Goal: Task Accomplishment & Management: Manage account settings

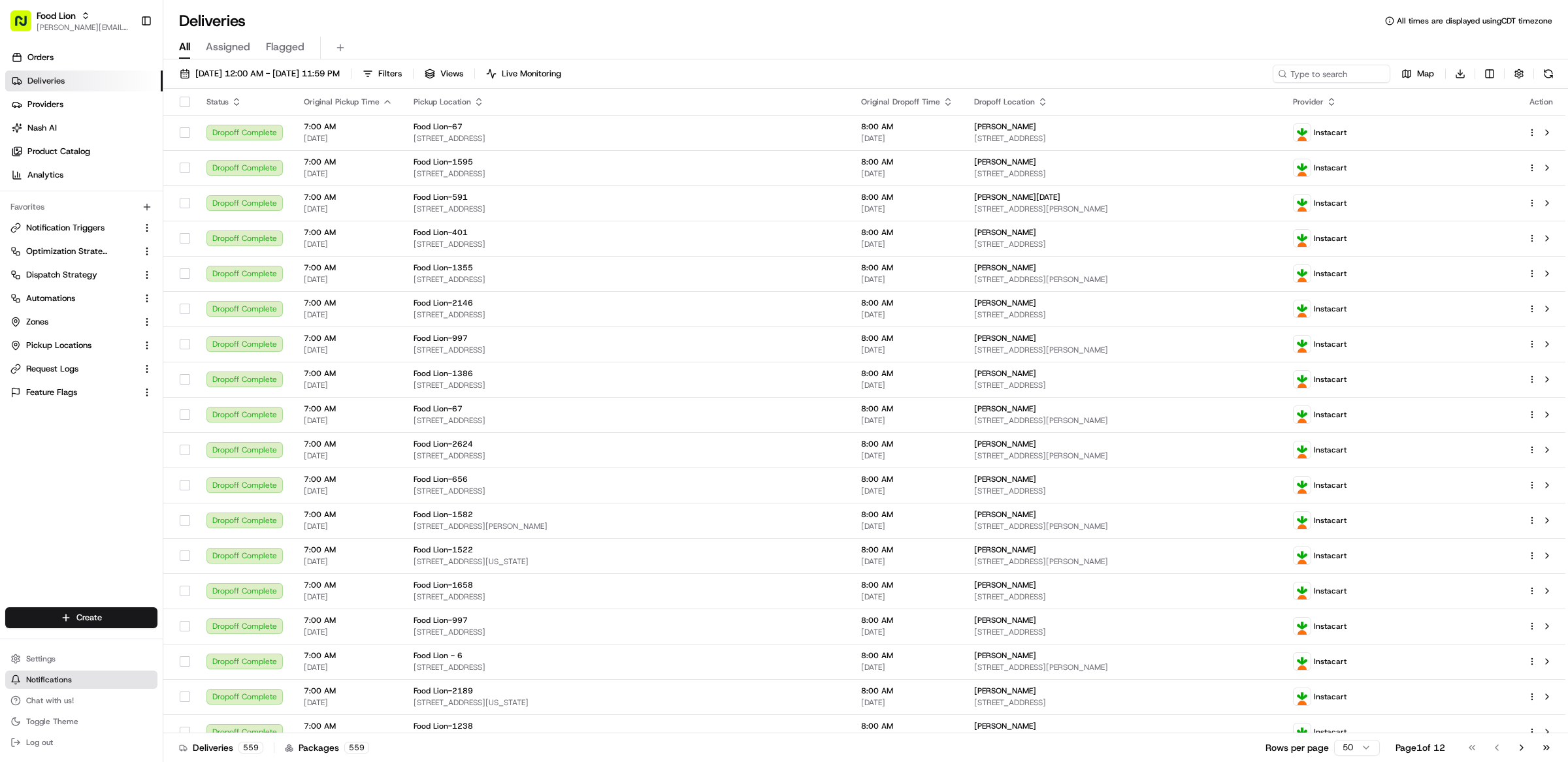
click at [56, 673] on button "Notifications" at bounding box center [81, 680] width 152 height 18
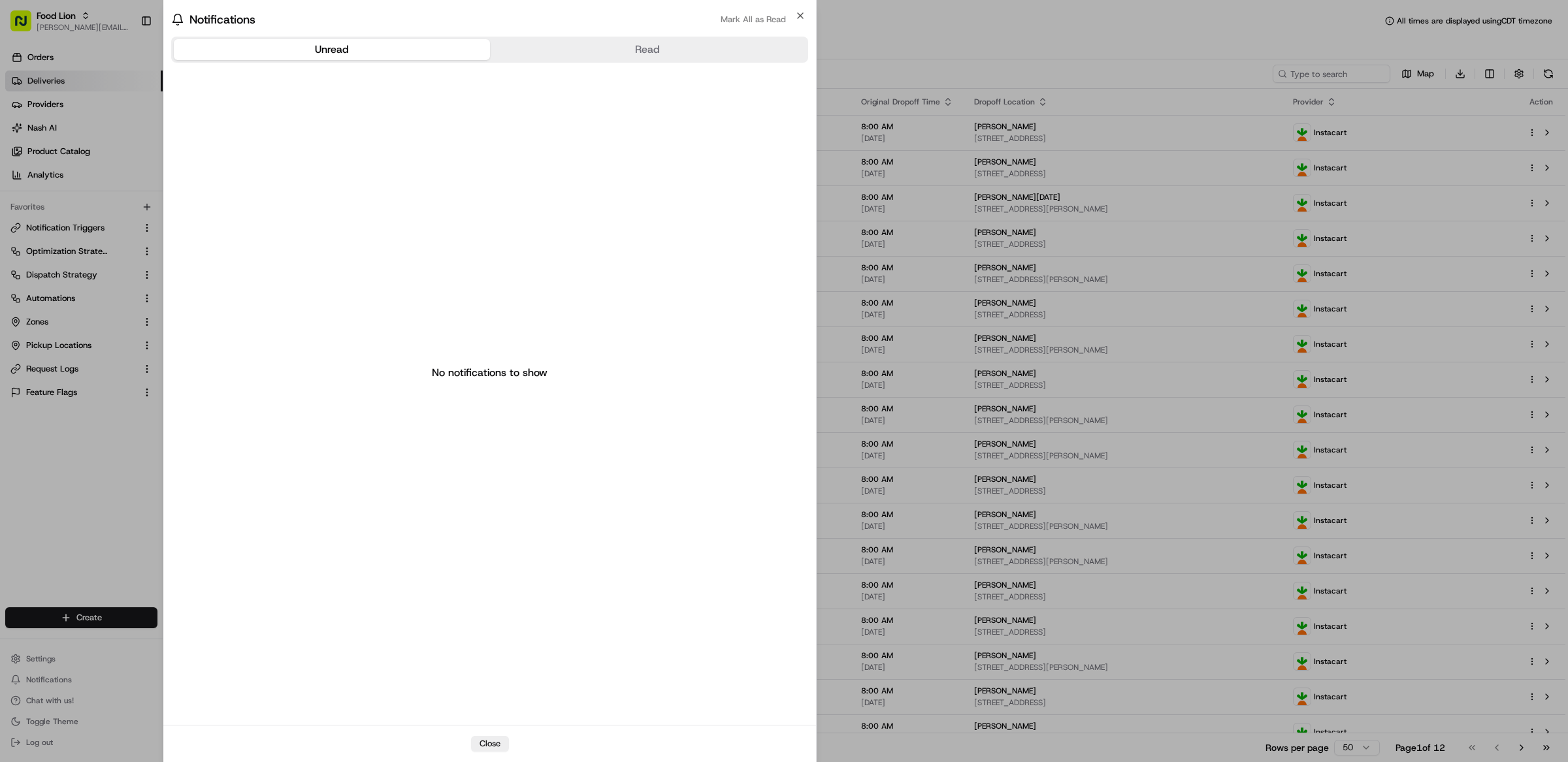
click at [172, 666] on div "No notifications to show" at bounding box center [489, 372] width 637 height 621
click at [485, 748] on button "Close" at bounding box center [490, 744] width 38 height 16
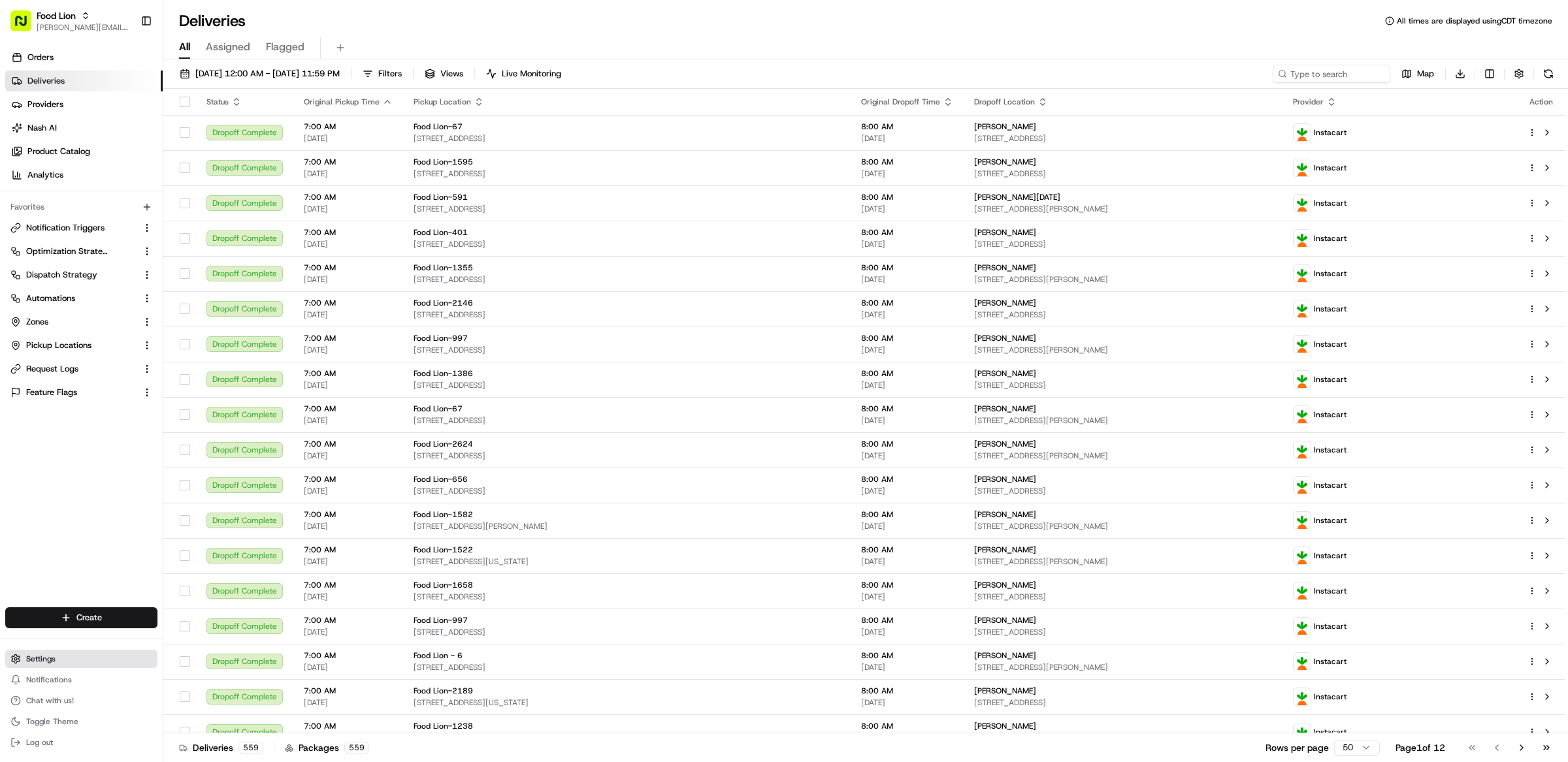
click at [72, 657] on button "Settings" at bounding box center [81, 658] width 152 height 18
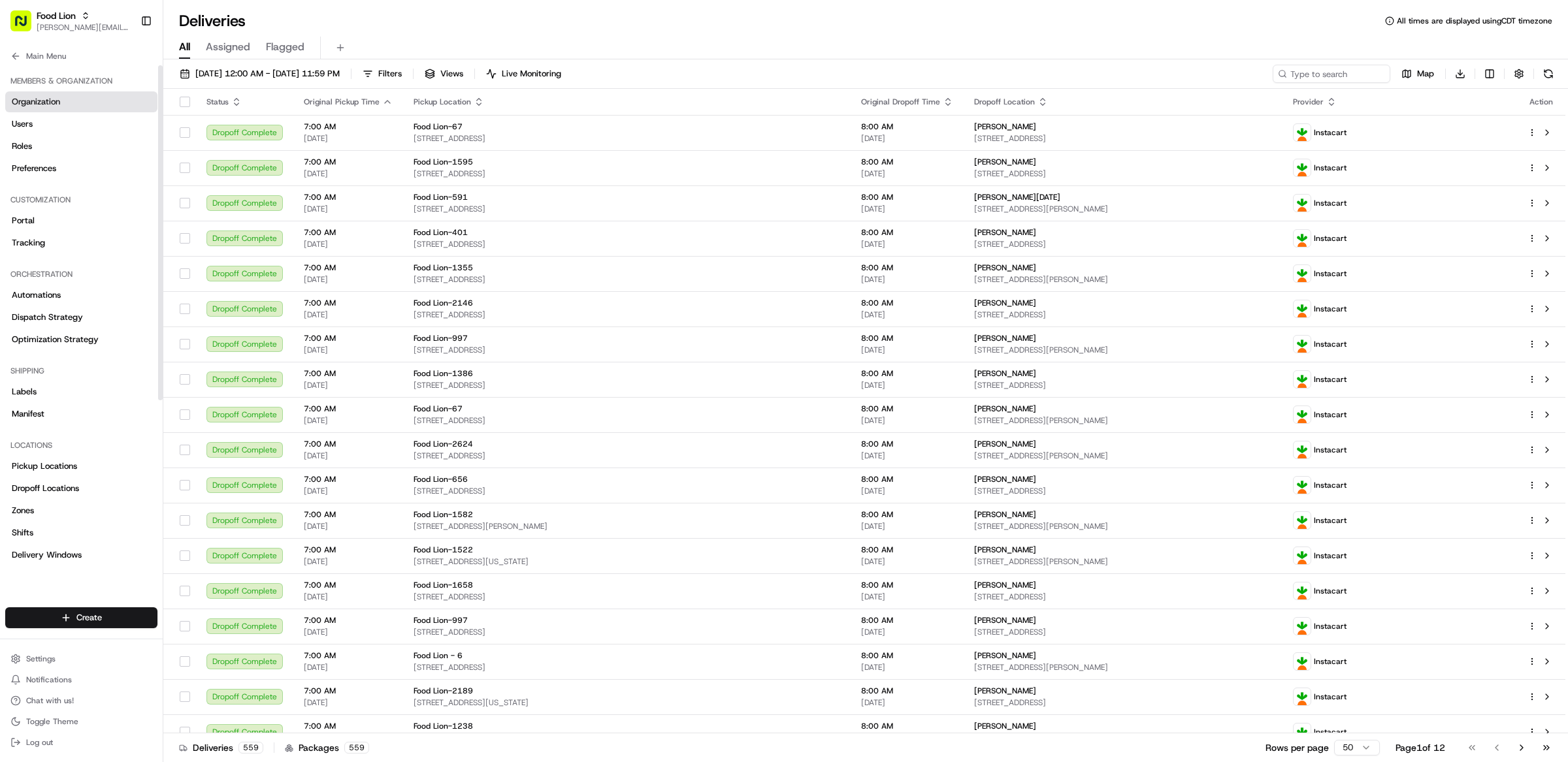
click at [44, 100] on span "Organization" at bounding box center [36, 102] width 49 height 12
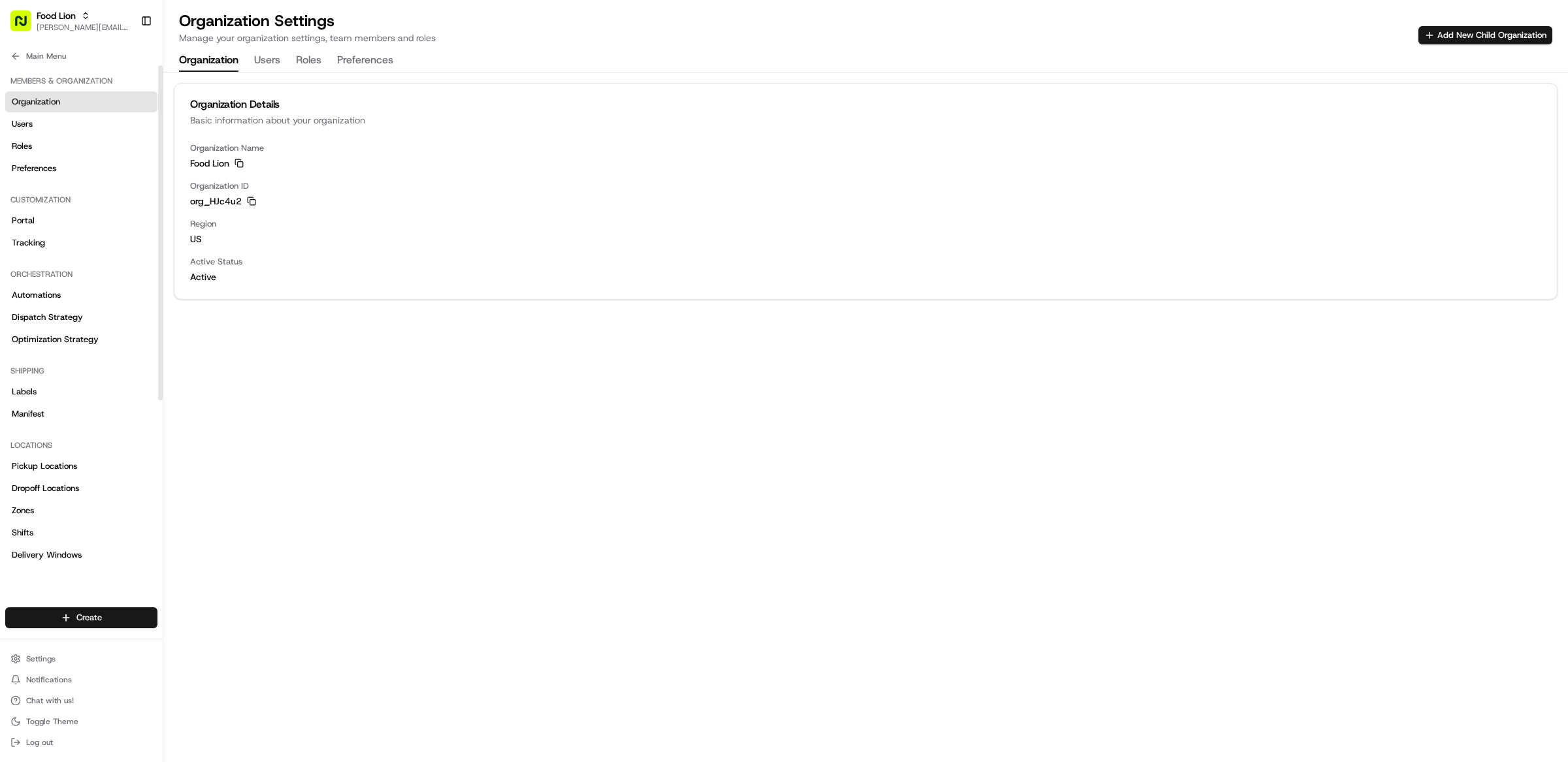
click at [315, 55] on button "Roles" at bounding box center [308, 61] width 25 height 23
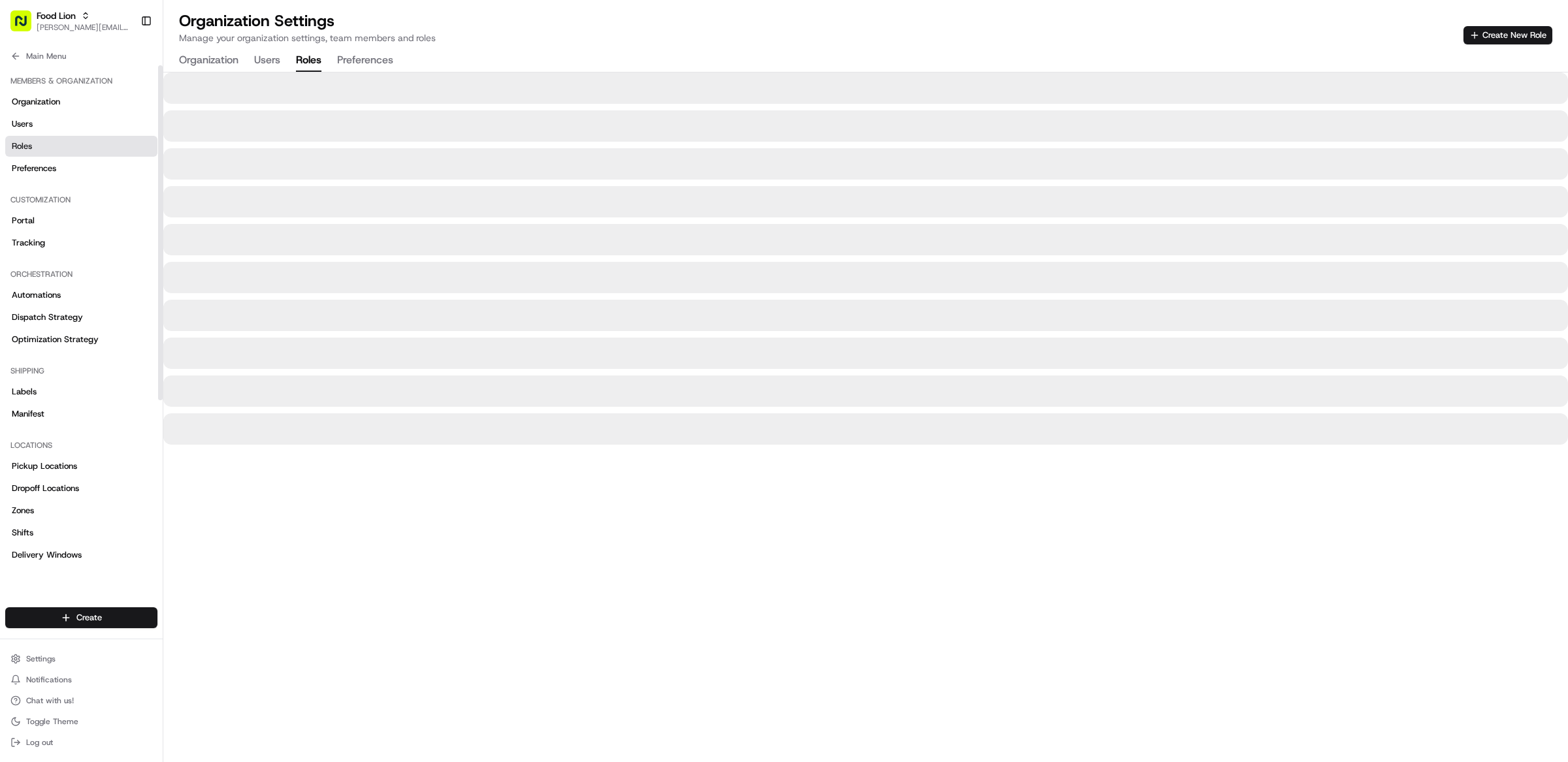
click at [262, 59] on button "Users" at bounding box center [267, 61] width 26 height 23
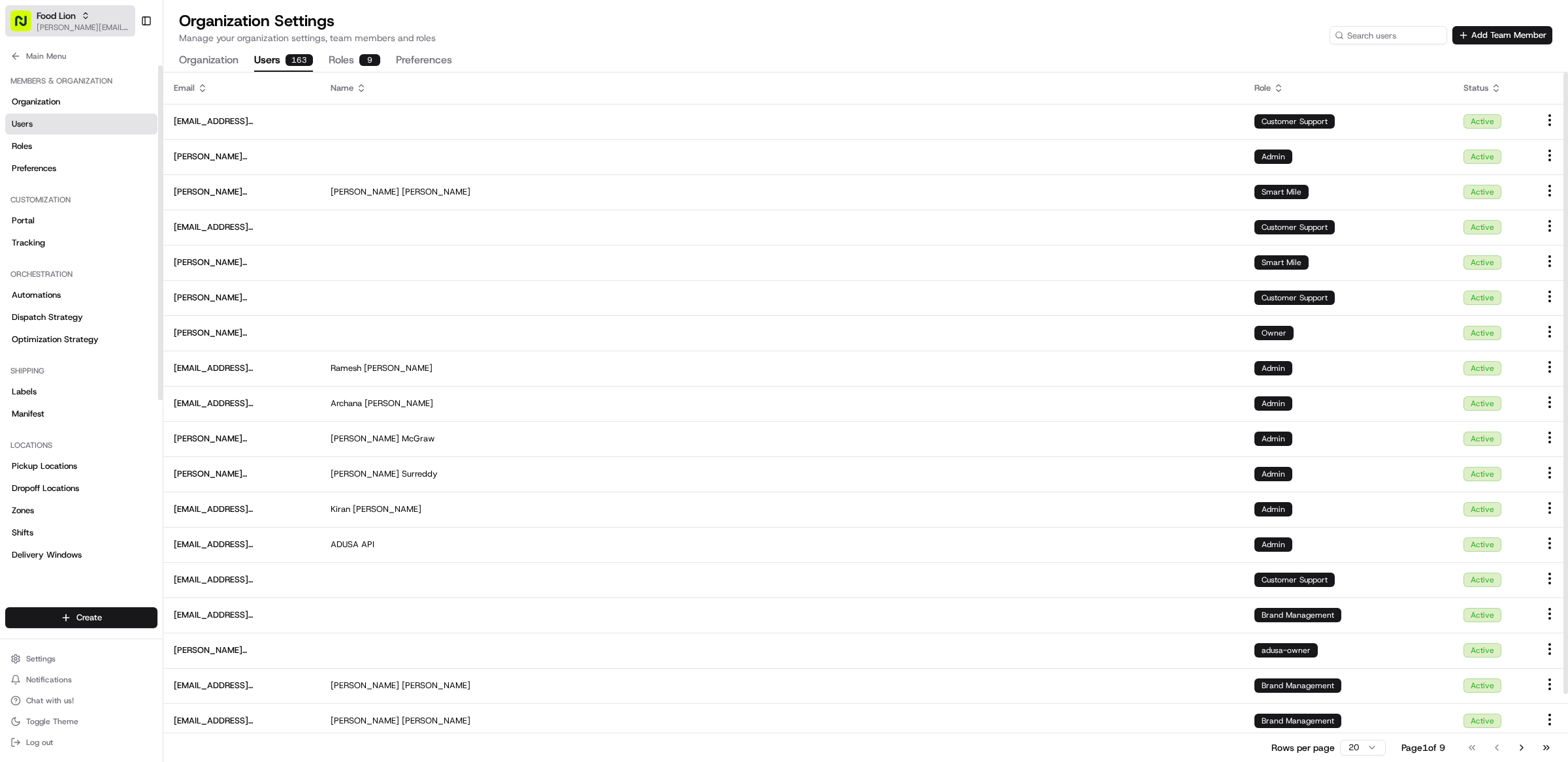
click at [49, 26] on span "[PERSON_NAME][EMAIL_ADDRESS][DOMAIN_NAME]" at bounding box center [83, 28] width 94 height 10
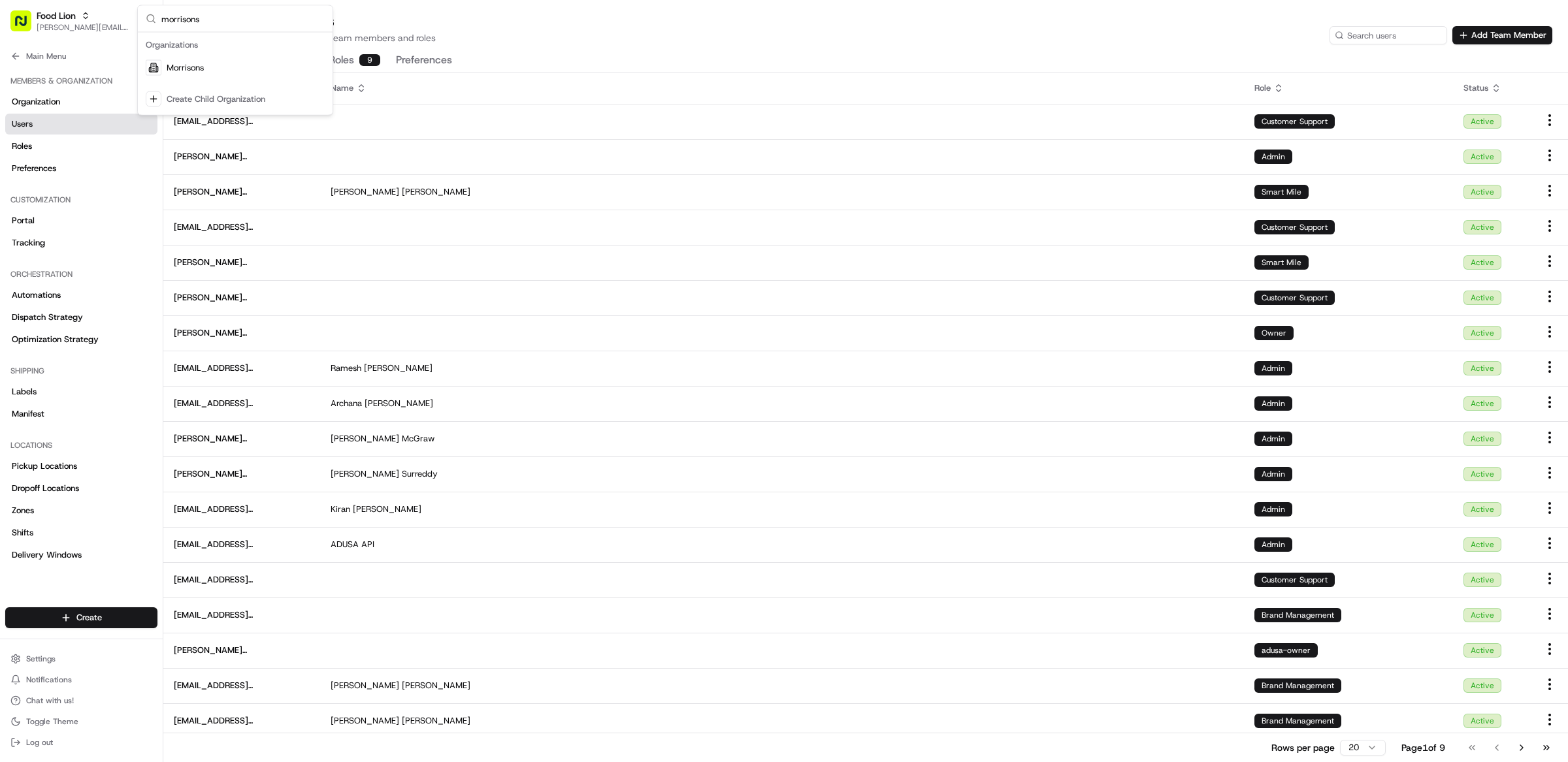
type input "morrisons"
click at [218, 72] on div "Morrisons" at bounding box center [235, 68] width 190 height 26
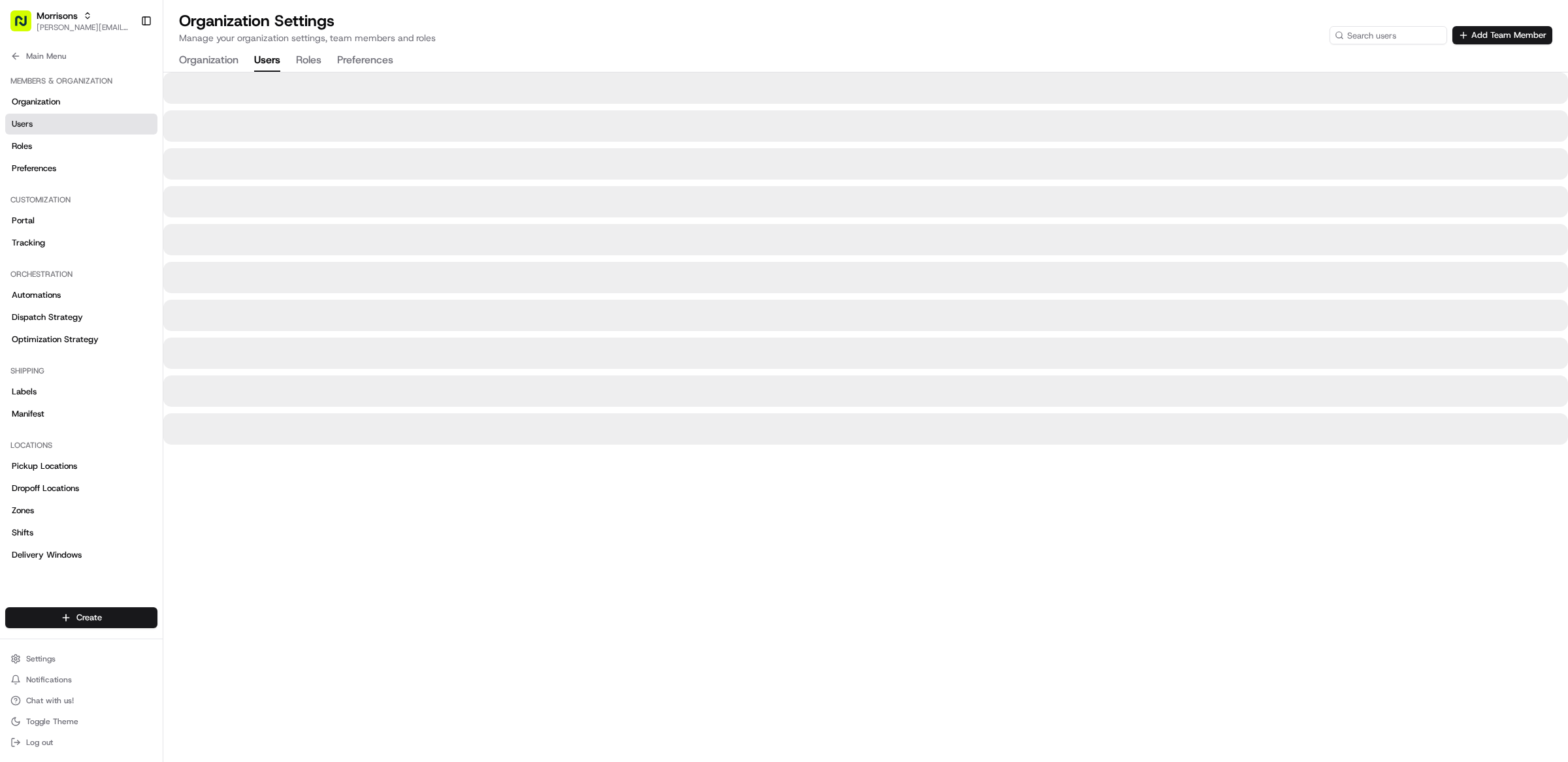
click at [686, 55] on div "Organization Settings Manage your organization settings, team members and roles…" at bounding box center [866, 41] width 1405 height 61
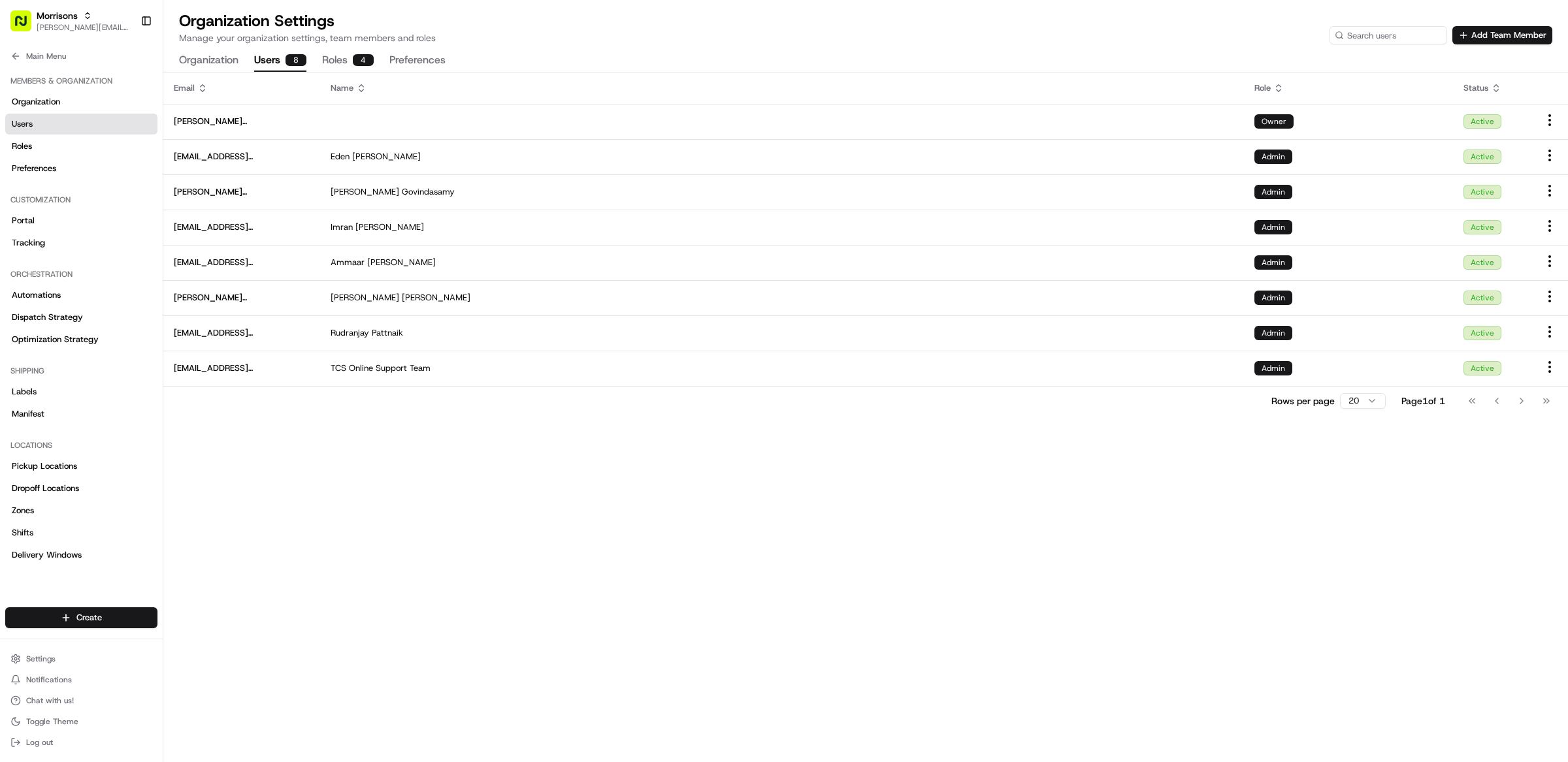
click at [647, 49] on div "Organization Settings Manage your organization settings, team members and roles…" at bounding box center [866, 41] width 1405 height 61
click at [1512, 41] on button "Add Team Member" at bounding box center [1502, 35] width 100 height 18
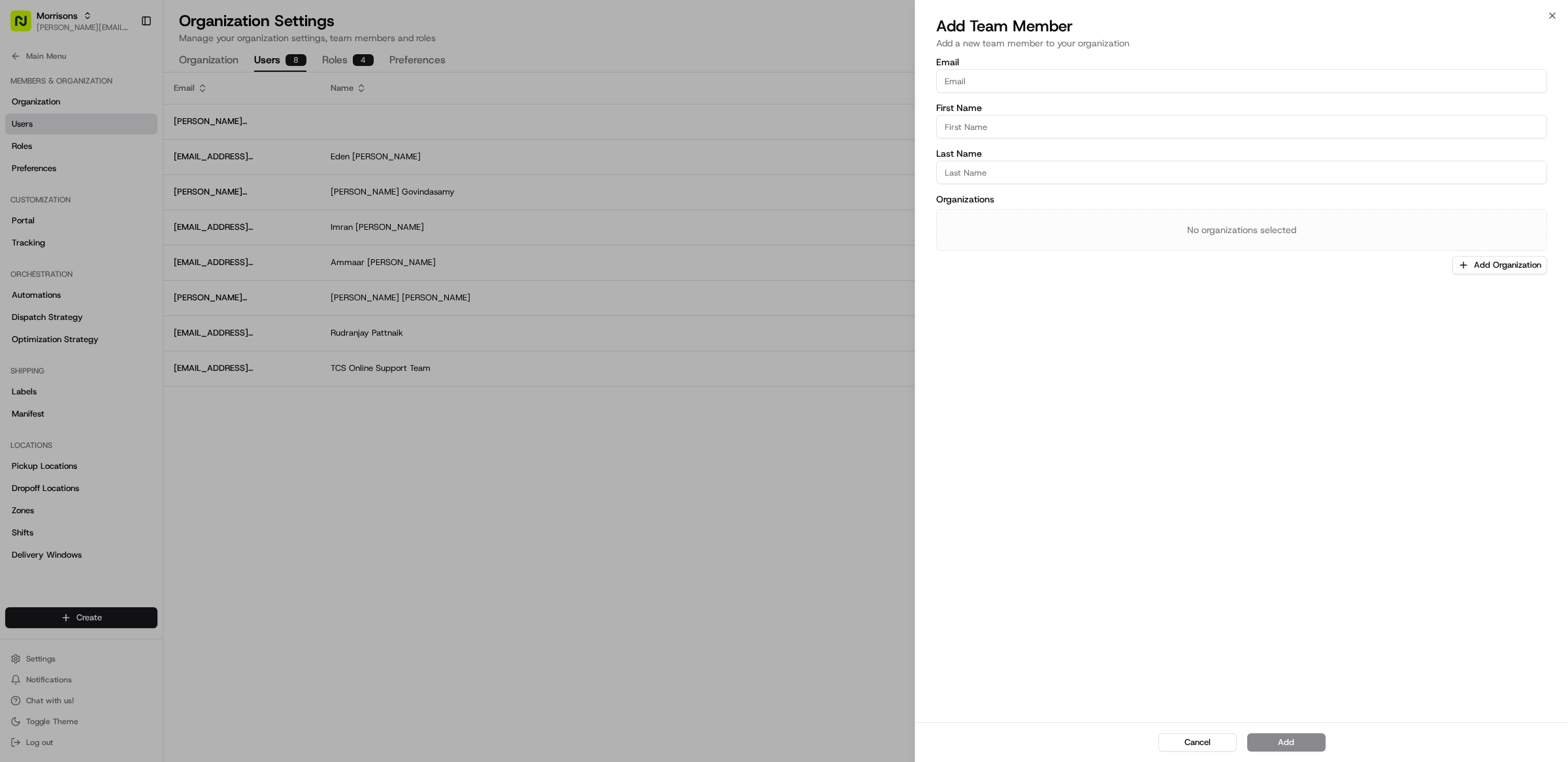
click at [1285, 236] on div "No organizations selected" at bounding box center [1241, 229] width 611 height 42
click at [1111, 183] on input "Last Name" at bounding box center [1241, 172] width 611 height 23
click at [612, 454] on div at bounding box center [784, 381] width 1568 height 762
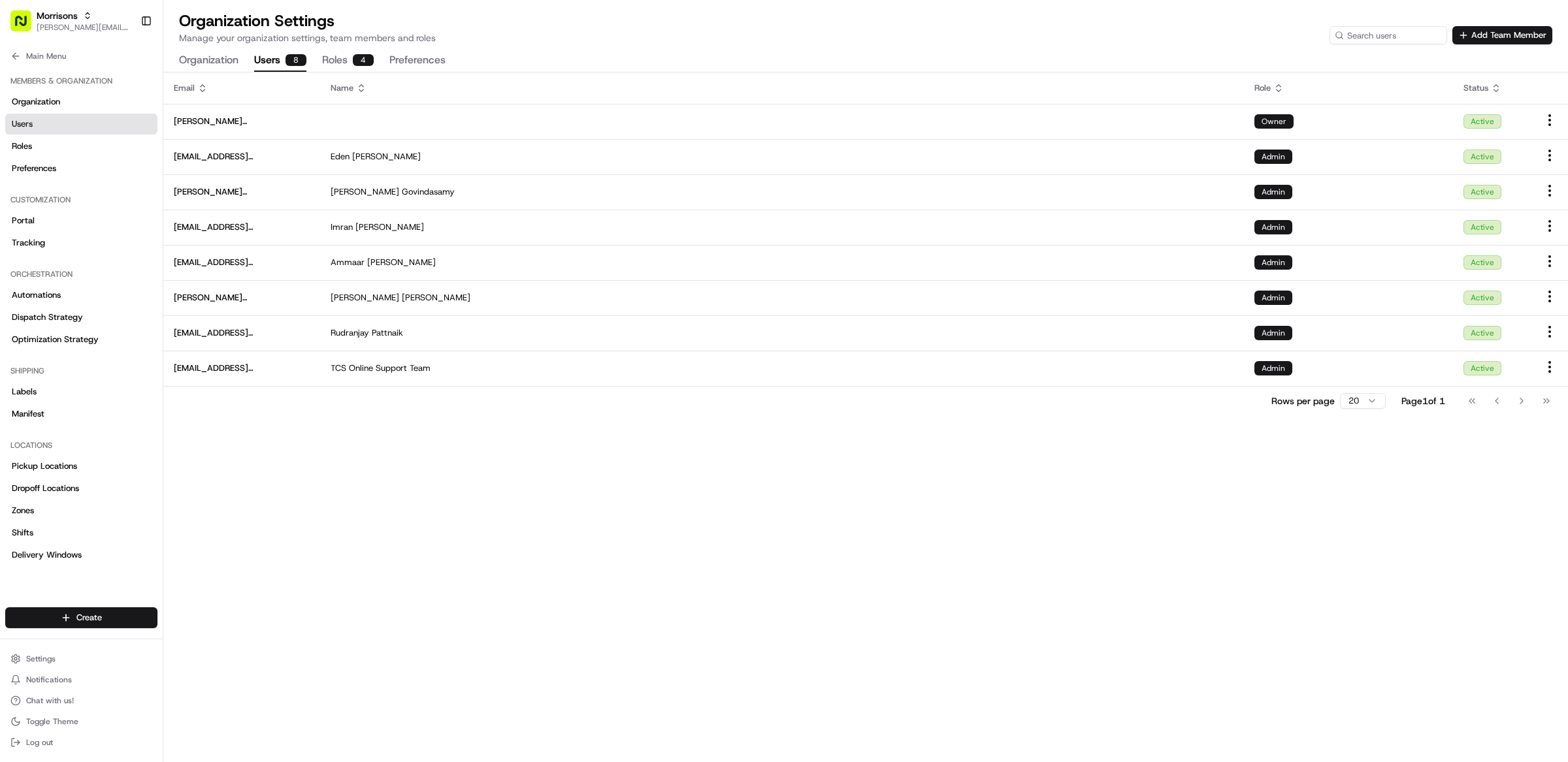
click at [602, 42] on div "Organization Settings Manage your organization settings, team members and roles…" at bounding box center [865, 27] width 1373 height 34
click at [328, 57] on button "Roles 4" at bounding box center [348, 61] width 52 height 23
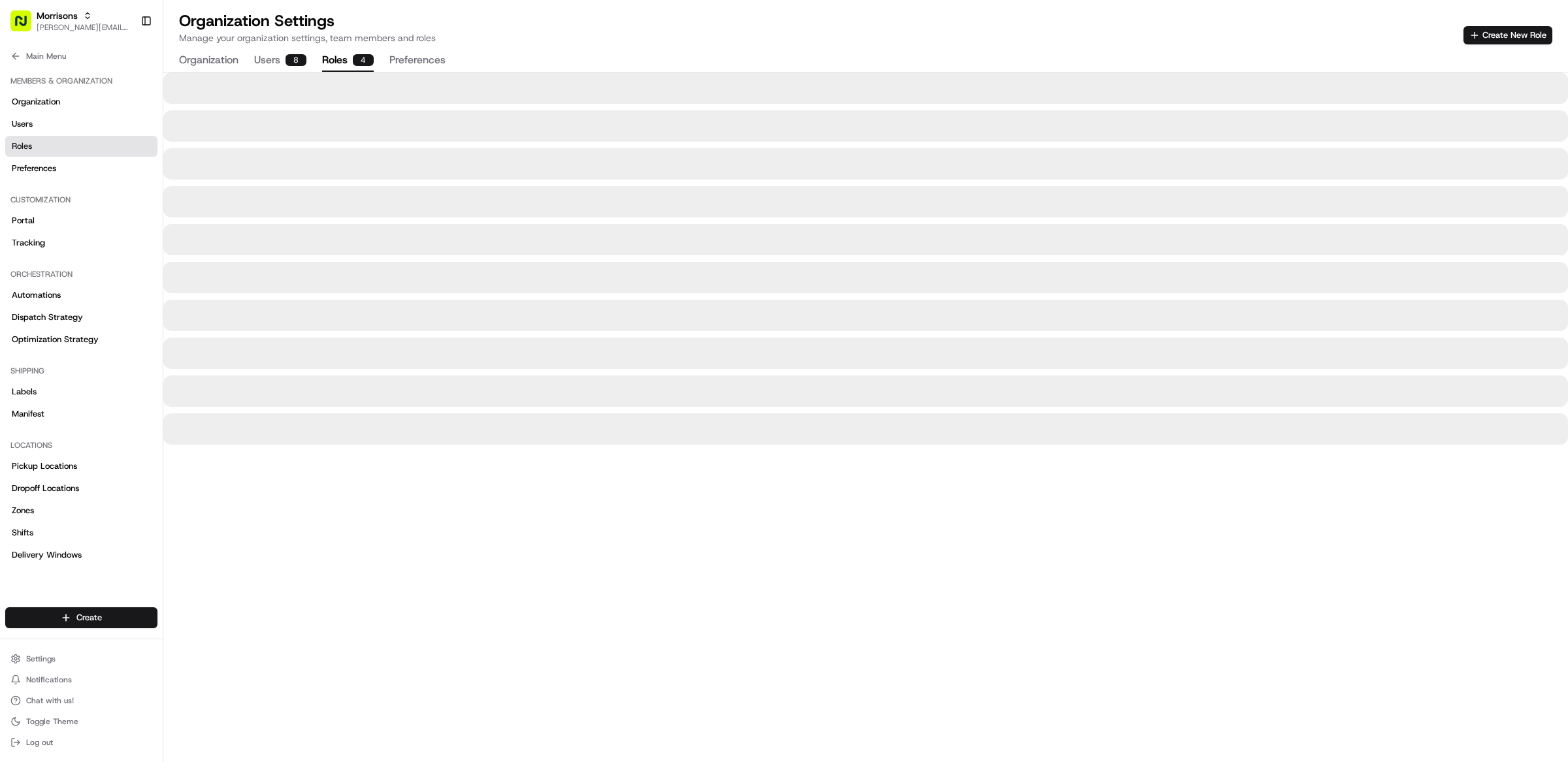
click at [526, 501] on div at bounding box center [866, 417] width 1405 height 689
click at [495, 492] on div at bounding box center [866, 417] width 1405 height 689
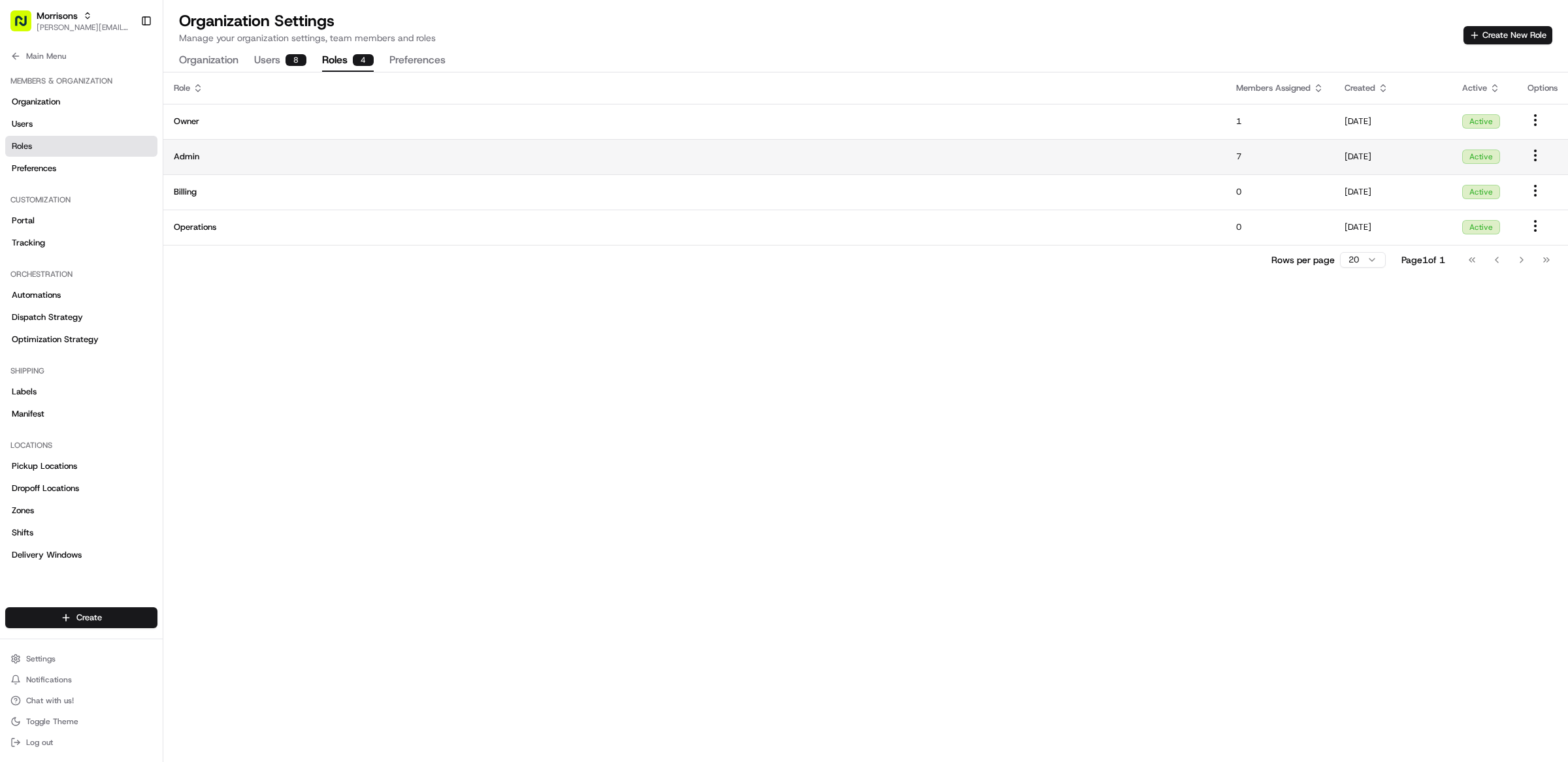
click at [241, 163] on td "Admin" at bounding box center [695, 157] width 1062 height 36
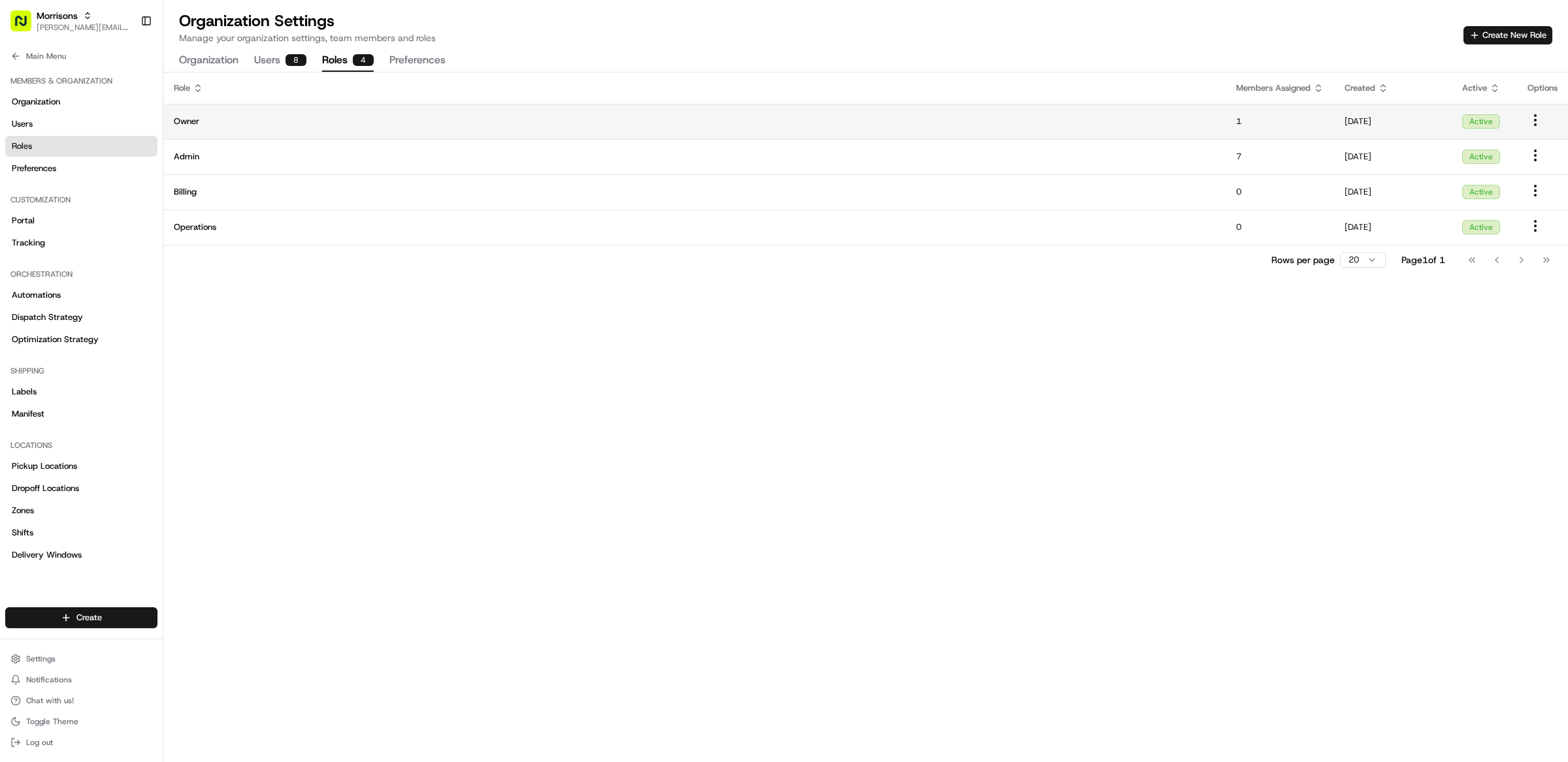
click at [291, 123] on span "Owner" at bounding box center [695, 121] width 1041 height 12
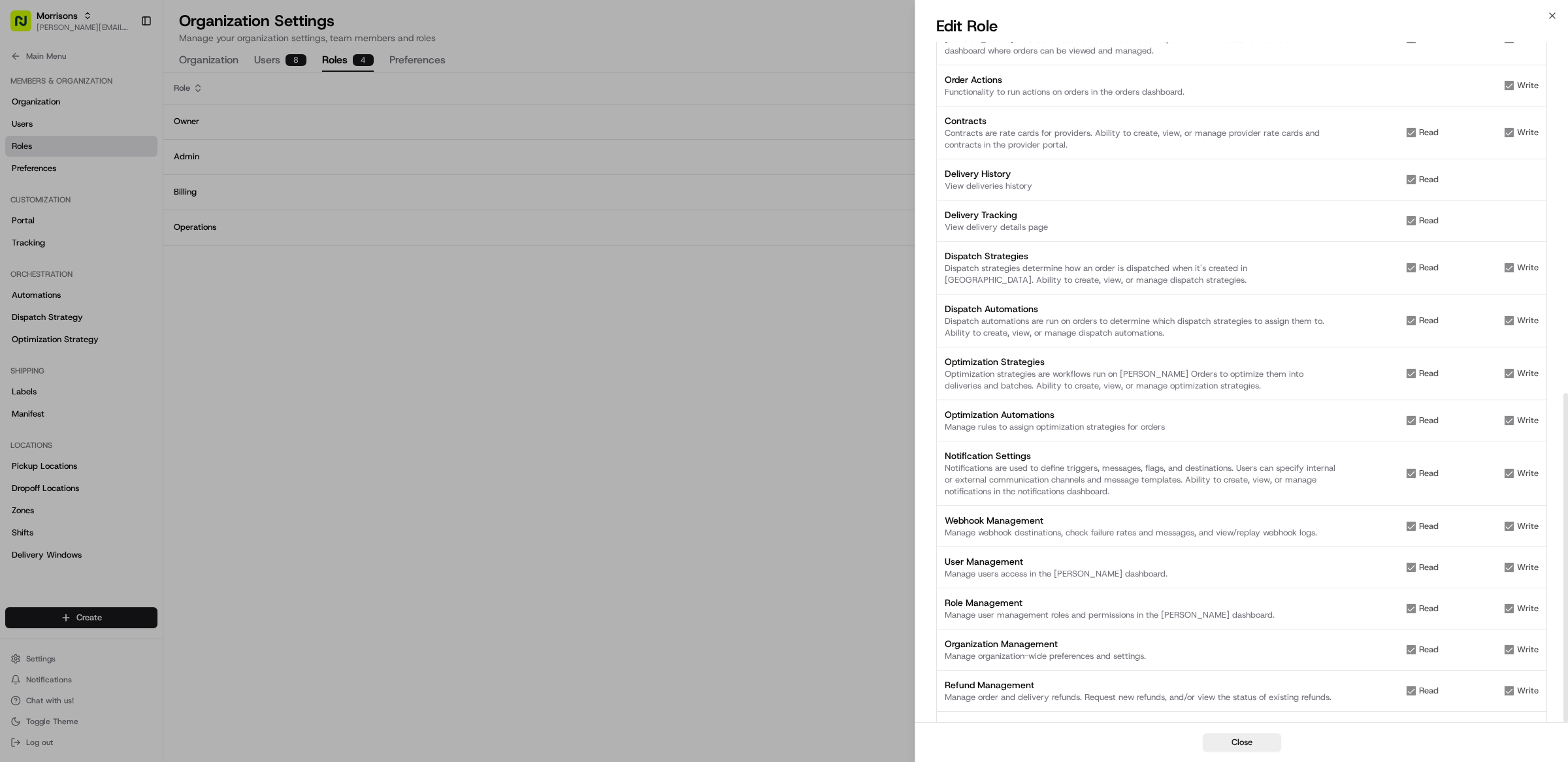
scroll to position [726, 0]
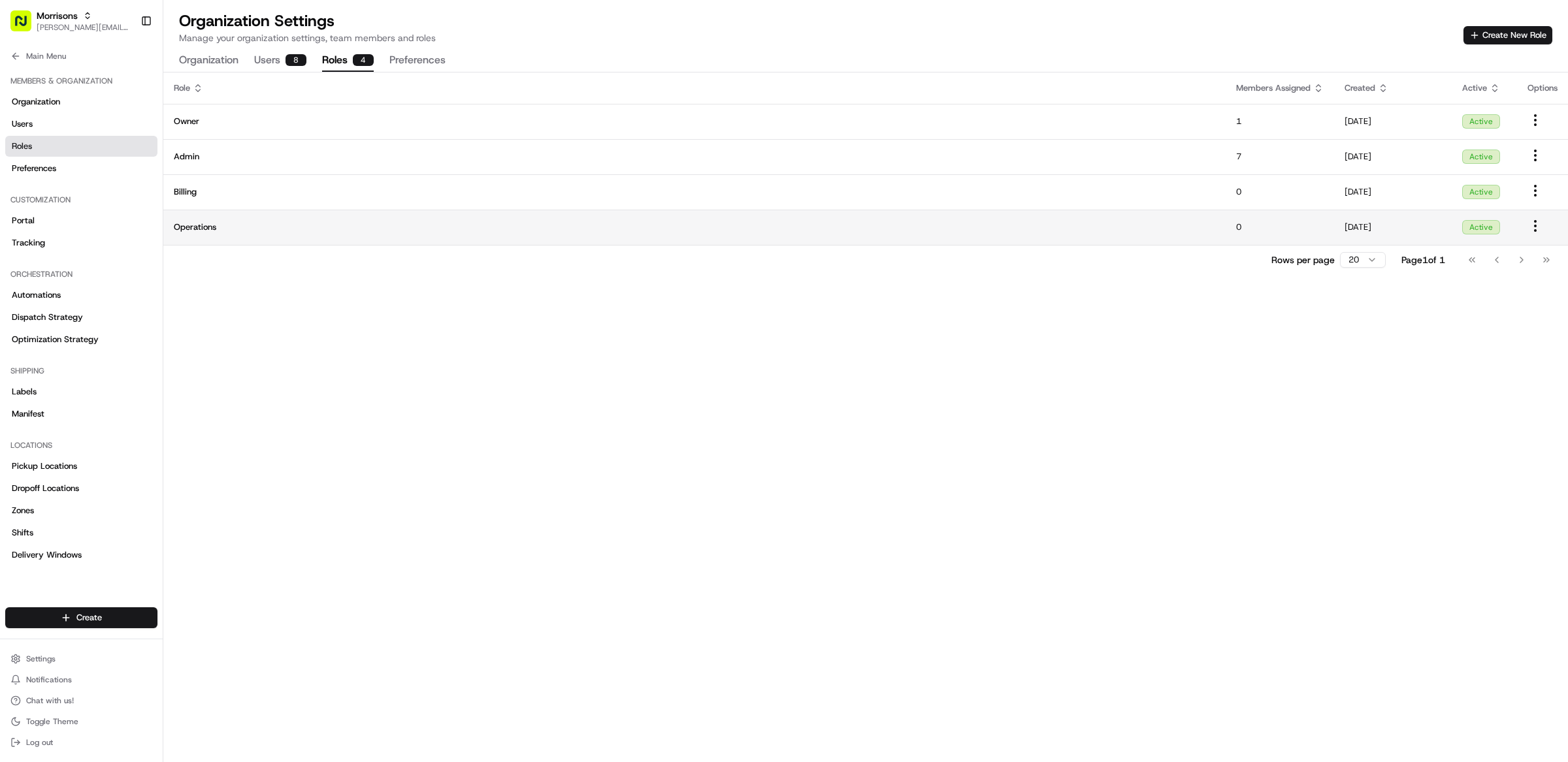
click at [243, 230] on span "Operations" at bounding box center [695, 228] width 1041 height 12
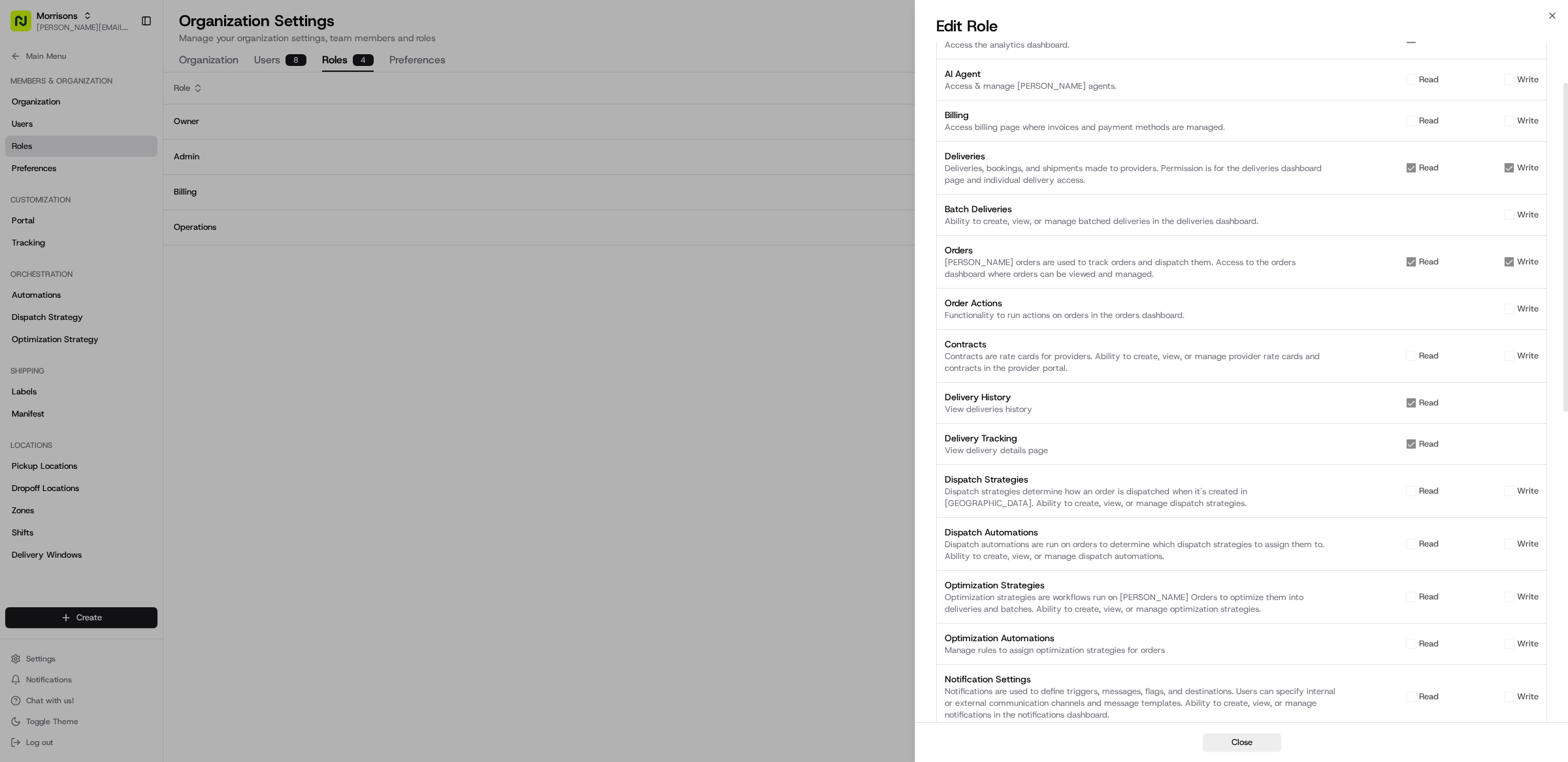
scroll to position [95, 0]
drag, startPoint x: 943, startPoint y: 250, endPoint x: 990, endPoint y: 246, distance: 47.2
click at [990, 246] on div "Analytics Access the analytics dashboard. read AI Agent Access & manage Nash AI…" at bounding box center [1241, 675] width 611 height 1317
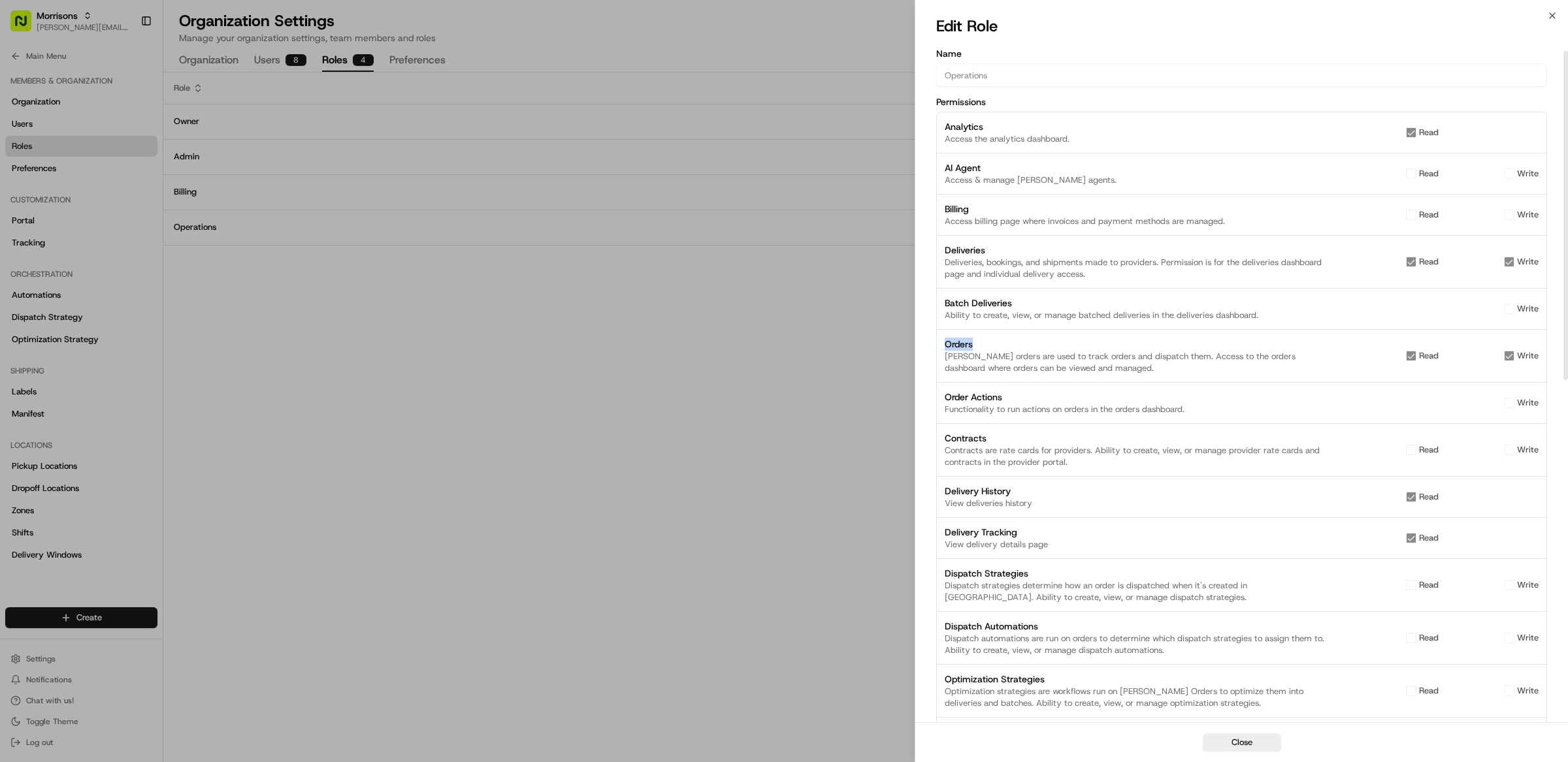
scroll to position [0, 0]
drag, startPoint x: 956, startPoint y: 249, endPoint x: 939, endPoint y: 251, distance: 17.1
click at [939, 251] on div "Analytics Access the analytics dashboard. read AI Agent Access & manage Nash AI…" at bounding box center [1241, 771] width 611 height 1317
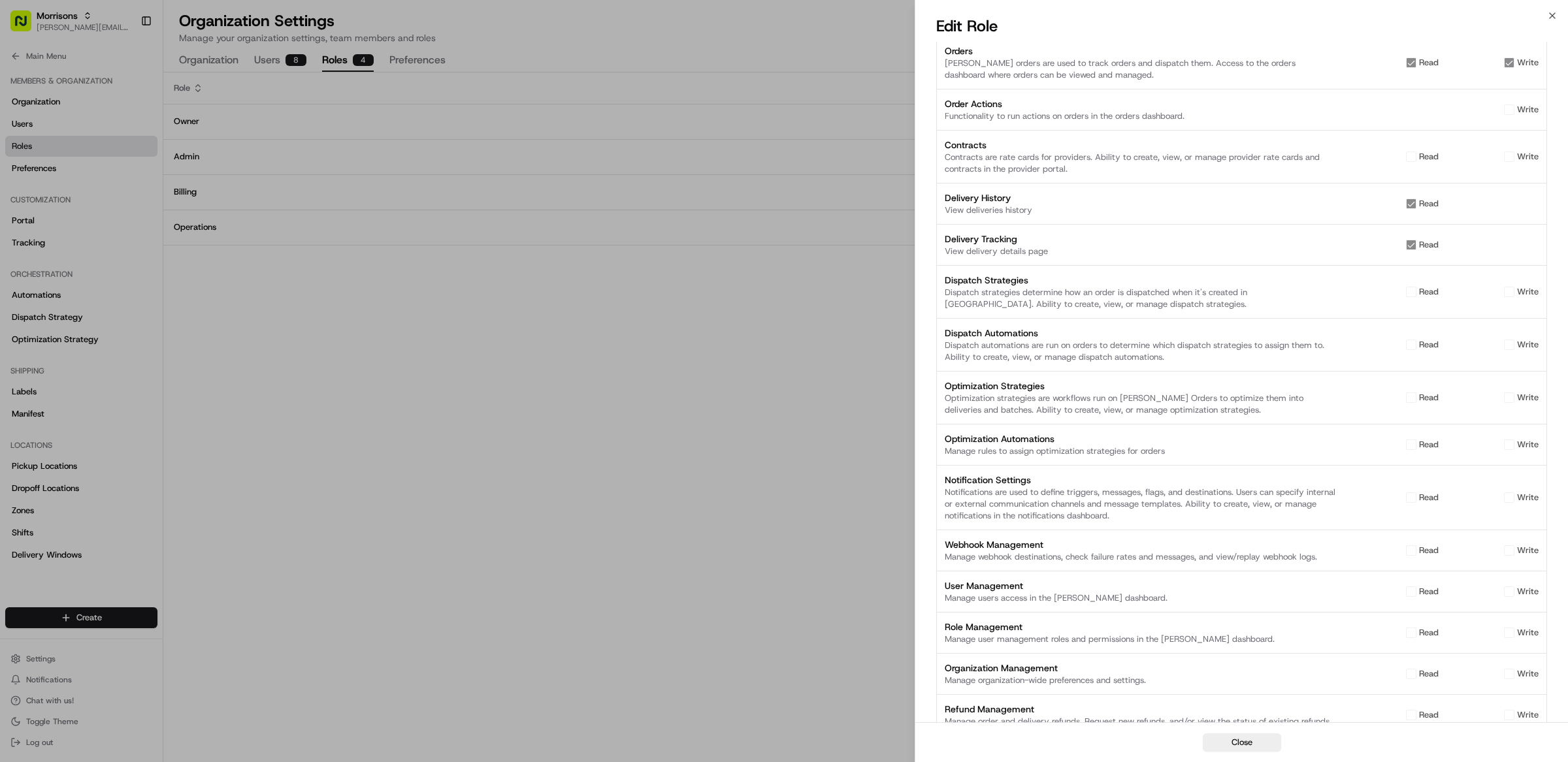
scroll to position [297, 0]
drag, startPoint x: 1447, startPoint y: 244, endPoint x: 940, endPoint y: 194, distance: 509.5
click at [940, 194] on div "Analytics Access the analytics dashboard. read AI Agent Access & manage Nash AI…" at bounding box center [1241, 474] width 611 height 1317
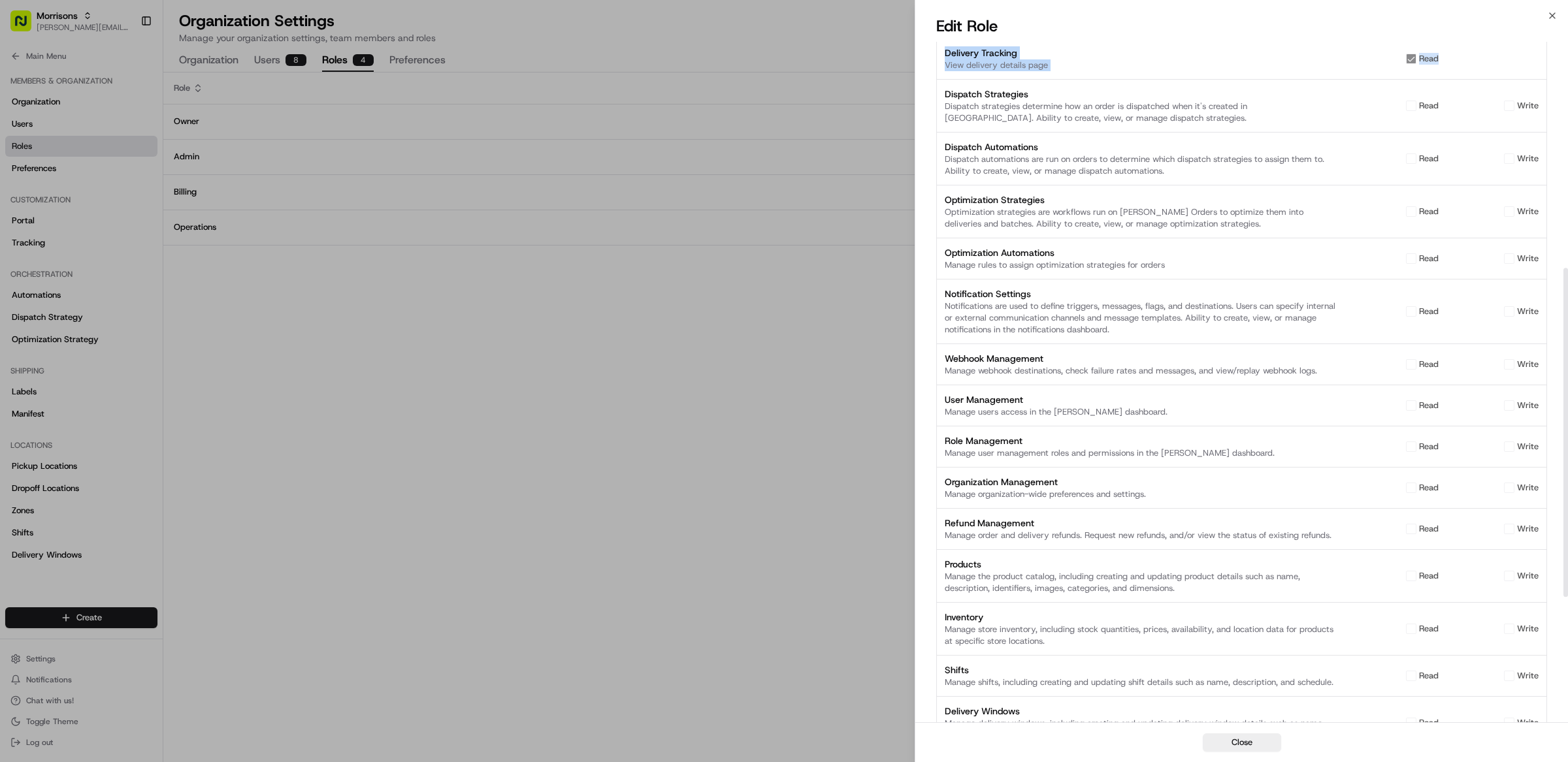
scroll to position [468, 0]
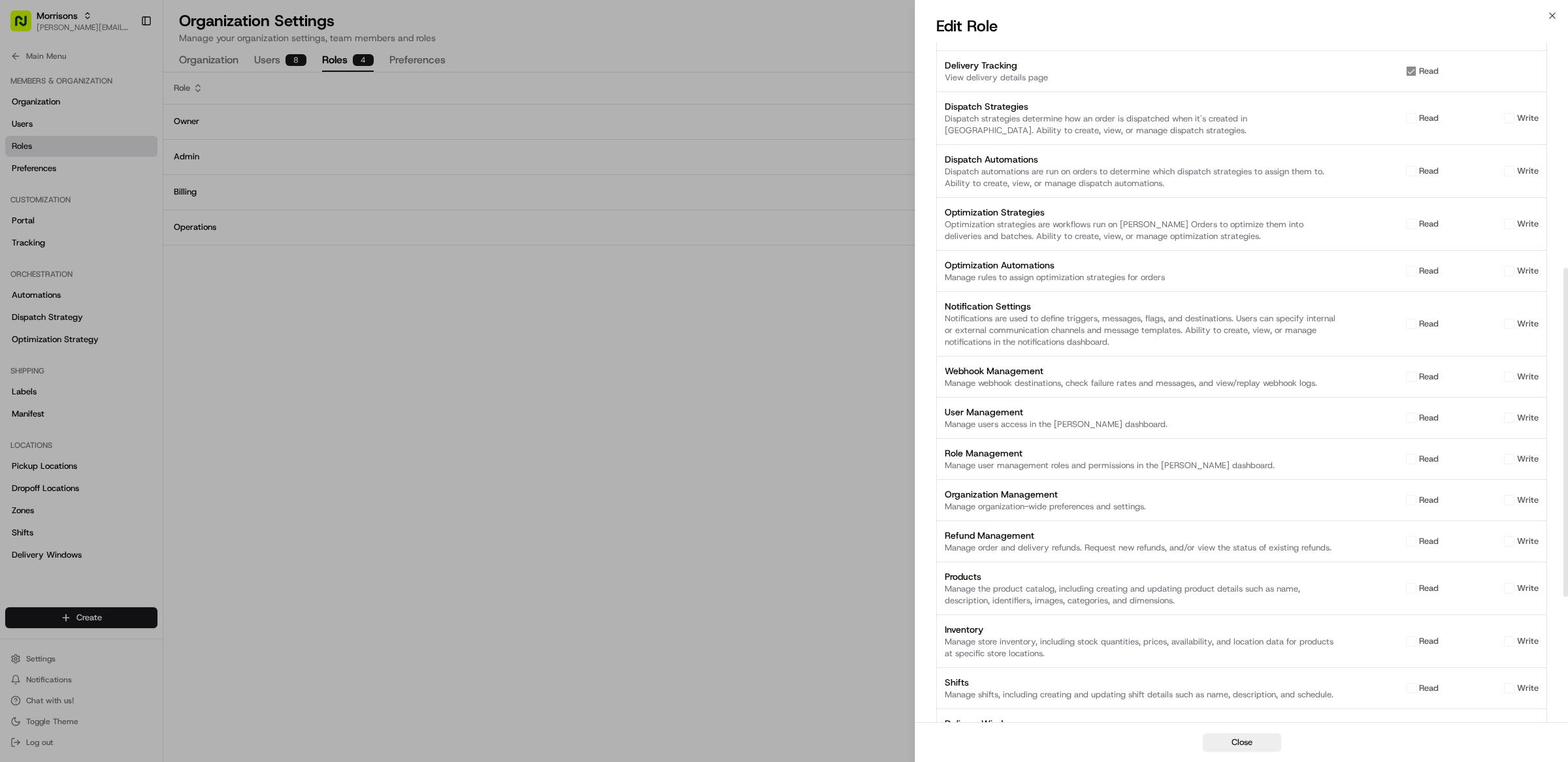
click at [1218, 331] on div "Notifications are used to define triggers, messages, flags, and destinations. U…" at bounding box center [1141, 330] width 392 height 36
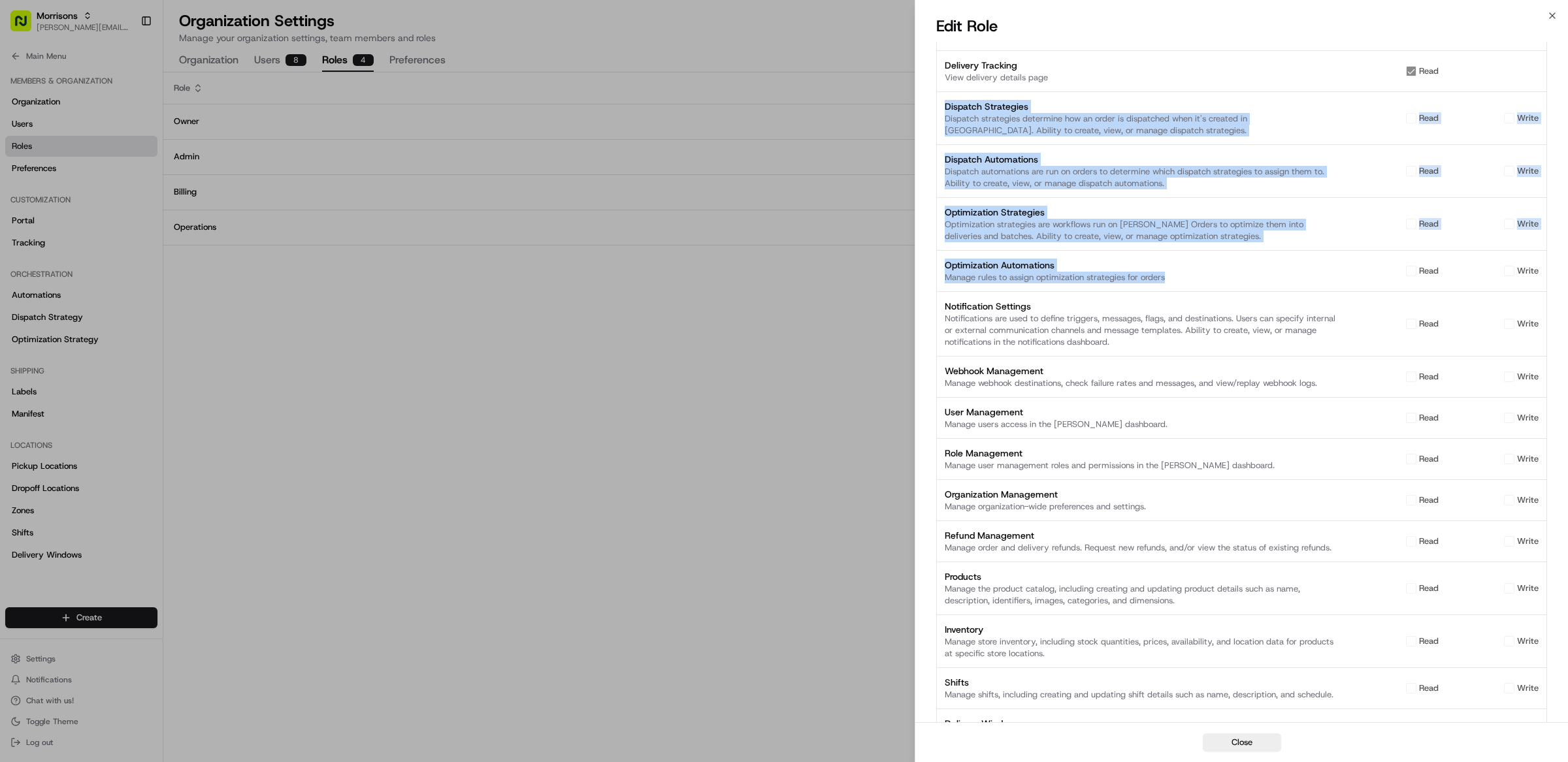
drag, startPoint x: 945, startPoint y: 107, endPoint x: 1117, endPoint y: 285, distance: 247.5
click at [1117, 285] on div "Analytics Access the analytics dashboard. read AI Agent Access & manage Nash AI…" at bounding box center [1241, 303] width 611 height 1317
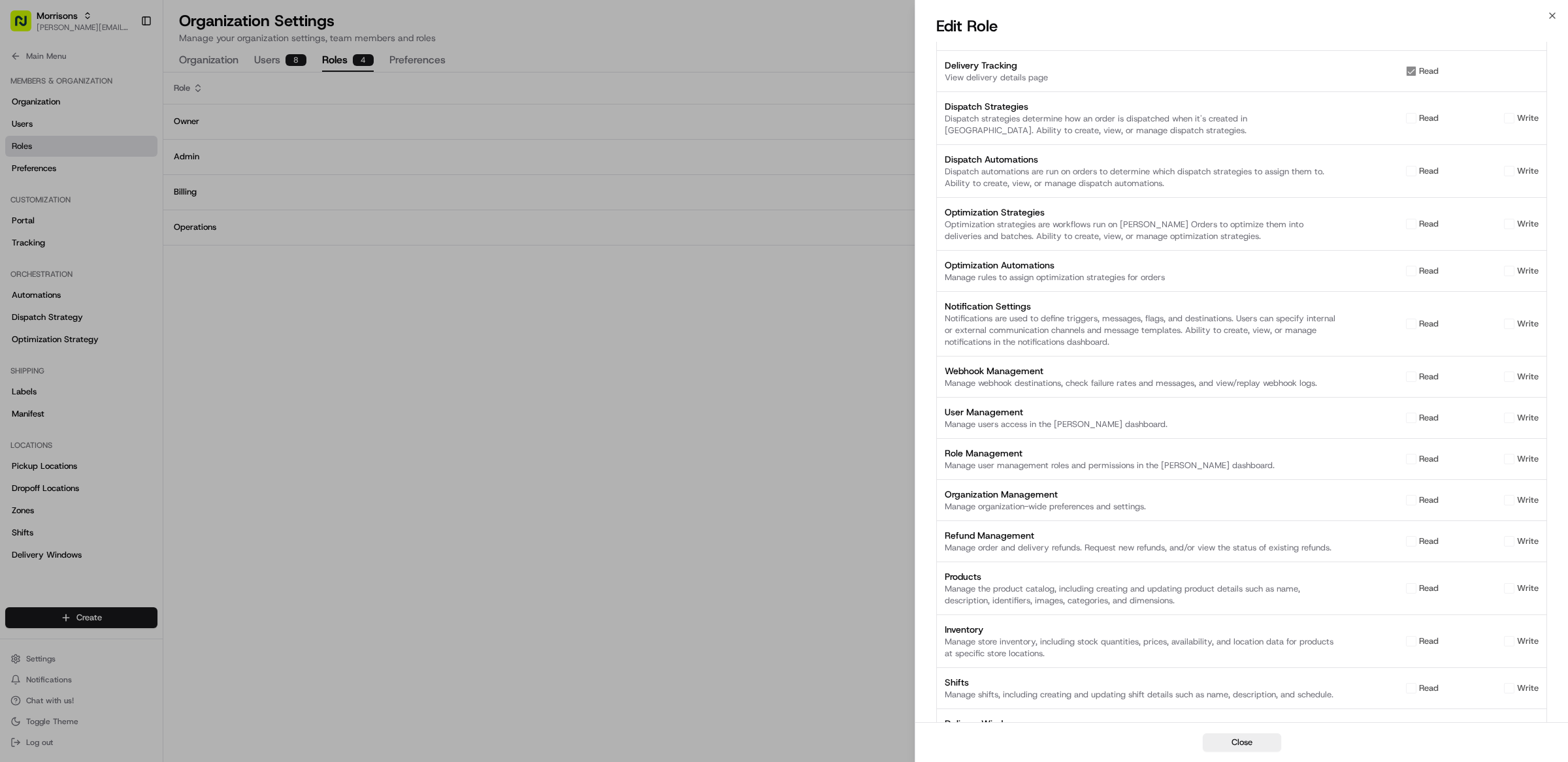
click at [1056, 145] on div "Analytics Access the analytics dashboard. read AI Agent Access & manage Nash AI…" at bounding box center [1241, 303] width 611 height 1317
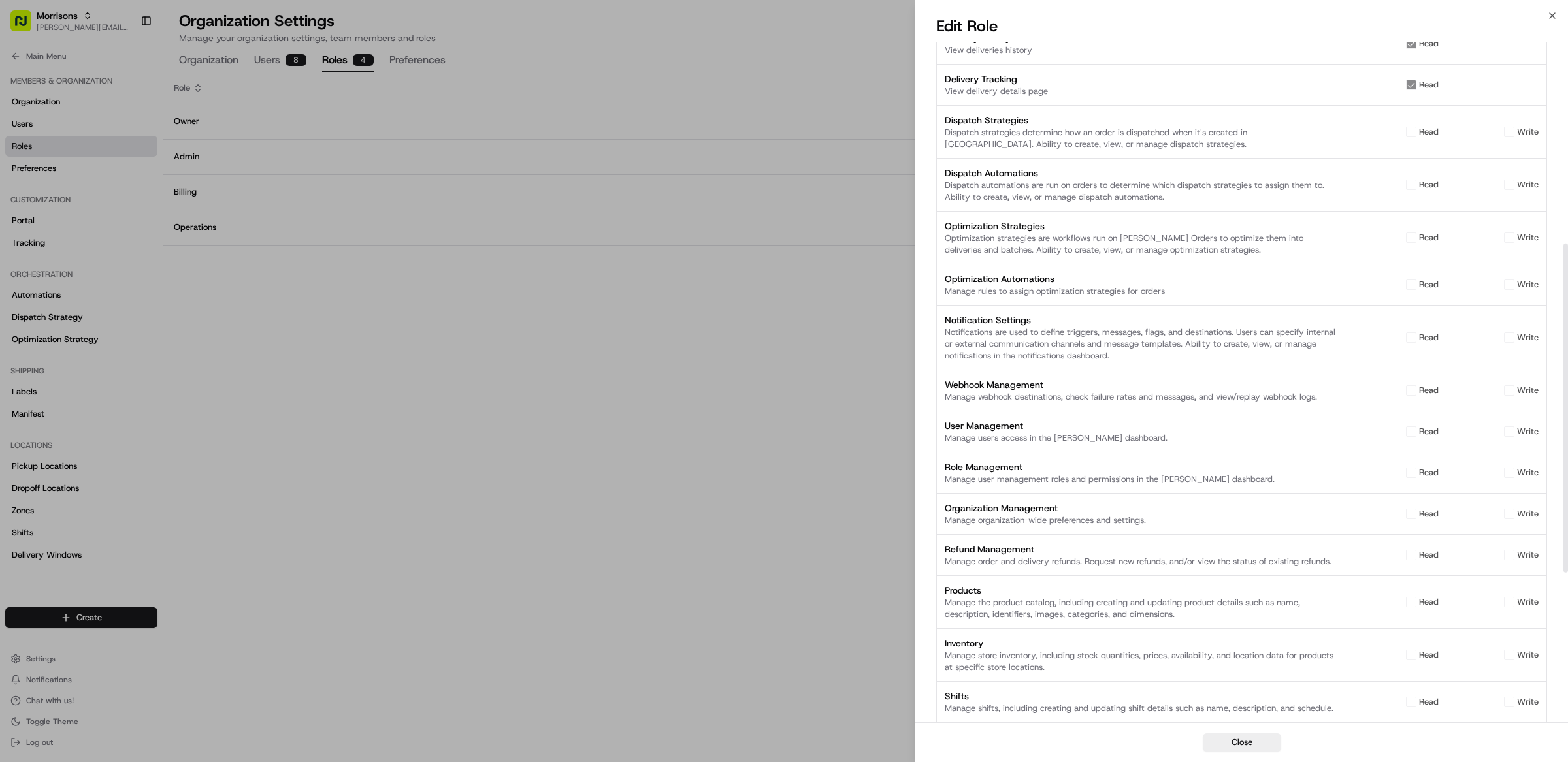
scroll to position [392, 0]
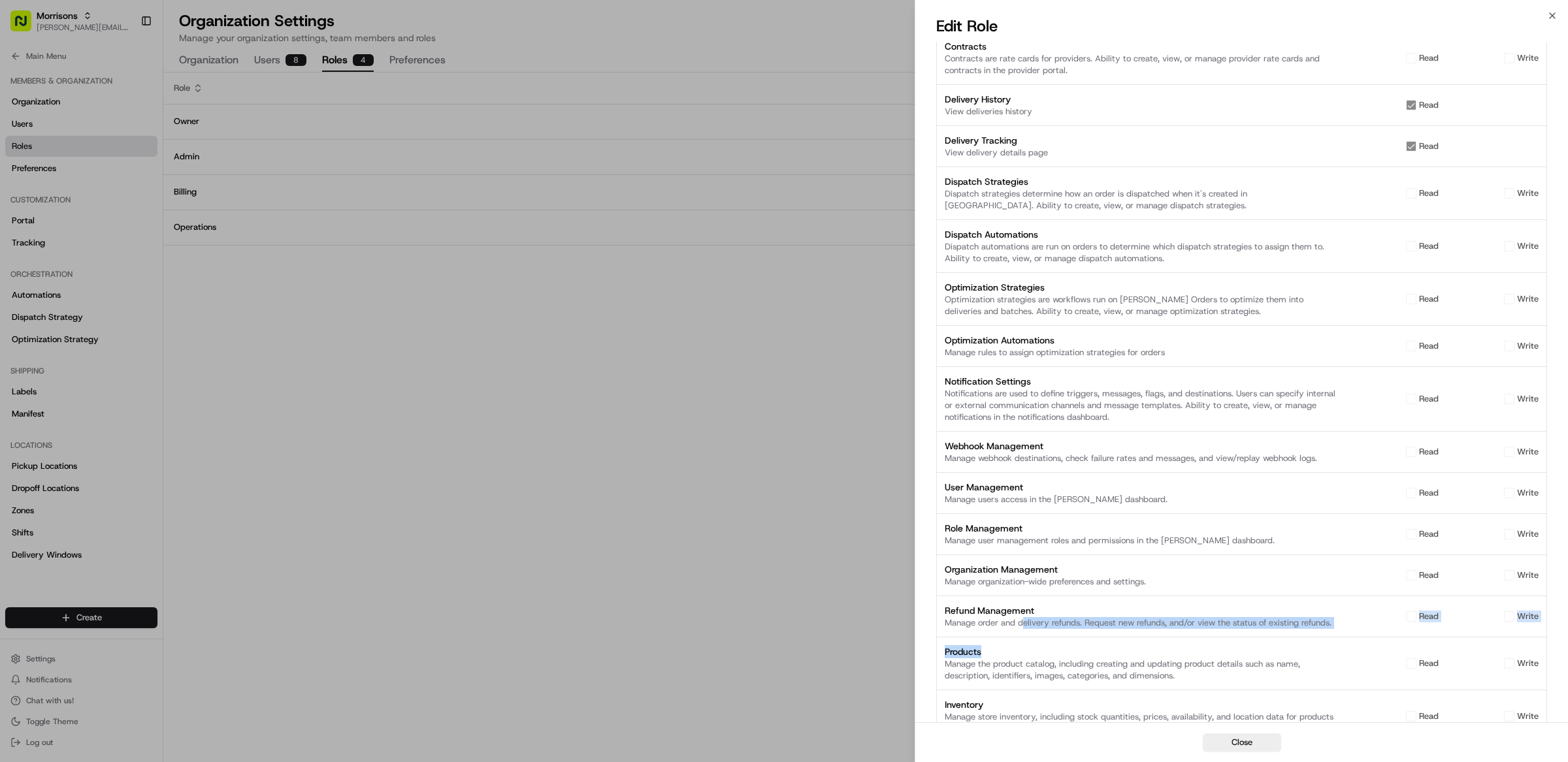
drag, startPoint x: 1078, startPoint y: 629, endPoint x: 1338, endPoint y: 649, distance: 260.8
click at [1338, 649] on div "Analytics Access the analytics dashboard. read AI Agent Access & manage Nash AI…" at bounding box center [1241, 378] width 611 height 1317
click at [1237, 620] on div "Manage order and delivery refunds. Request new refunds, and/or view the status …" at bounding box center [1141, 623] width 392 height 12
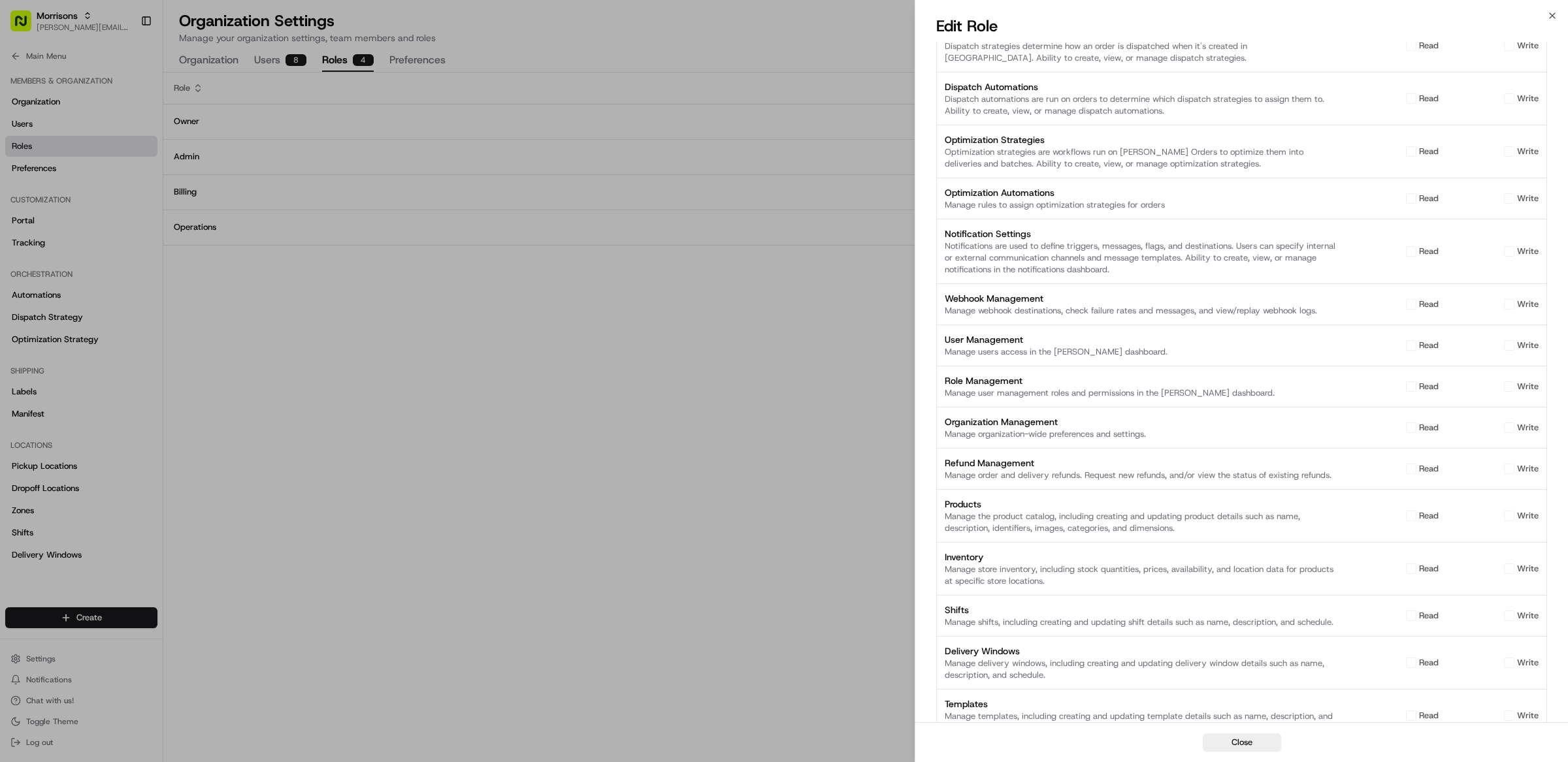
scroll to position [544, 0]
drag, startPoint x: 1346, startPoint y: 472, endPoint x: 943, endPoint y: 458, distance: 403.2
click at [943, 458] on div "Analytics Access the analytics dashboard. read AI Agent Access & manage Nash AI…" at bounding box center [1241, 227] width 611 height 1317
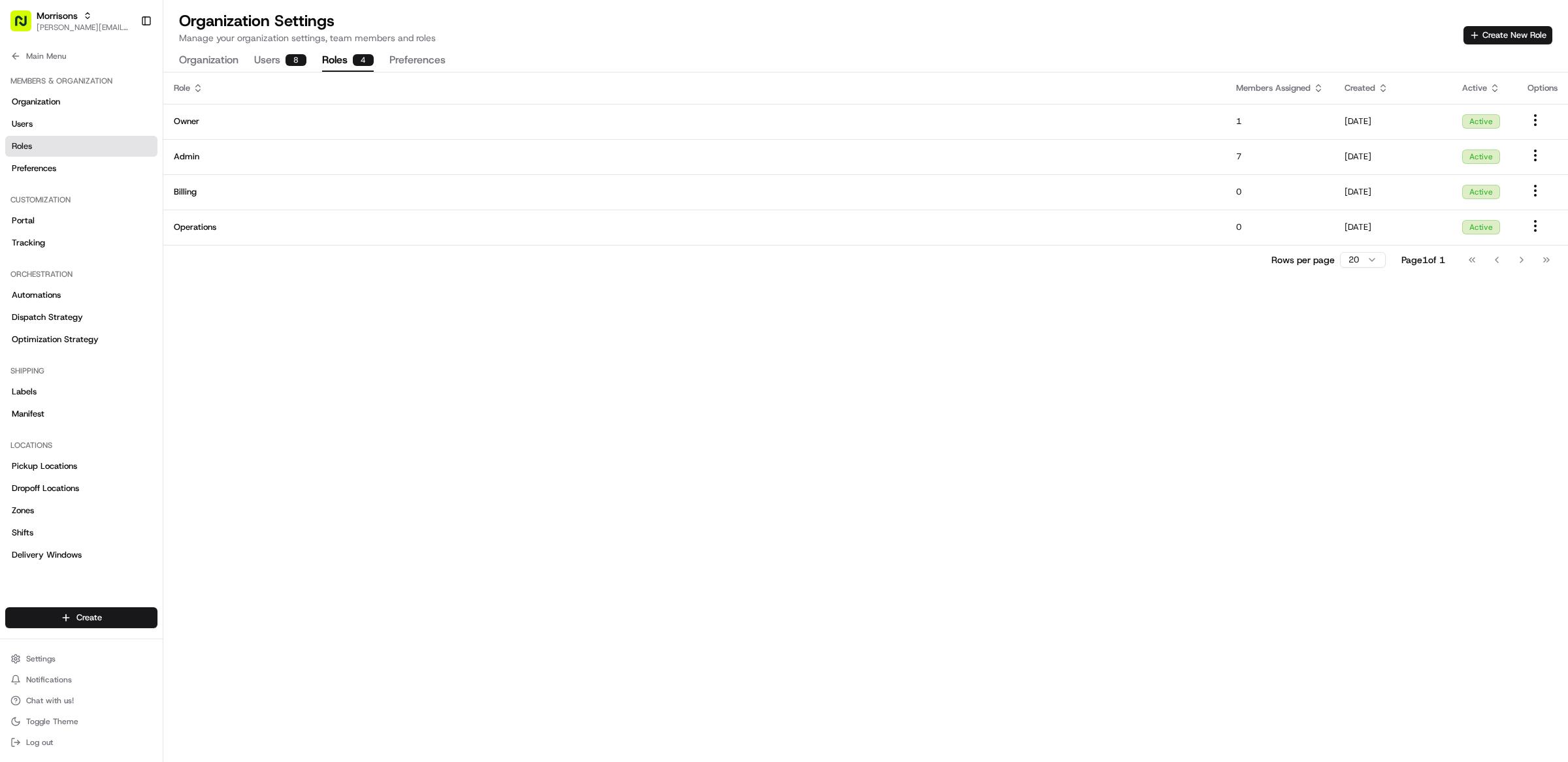
click at [1183, 368] on div "Role Members Assigned Created Active Options Owner 1 08/12/2025 Active Admin 7 …" at bounding box center [866, 417] width 1405 height 689
click at [995, 310] on div "Role Members Assigned Created Active Options Owner 1 08/12/2025 Active Admin 7 …" at bounding box center [866, 417] width 1405 height 689
click at [1512, 38] on button "Create New Role" at bounding box center [1507, 35] width 89 height 18
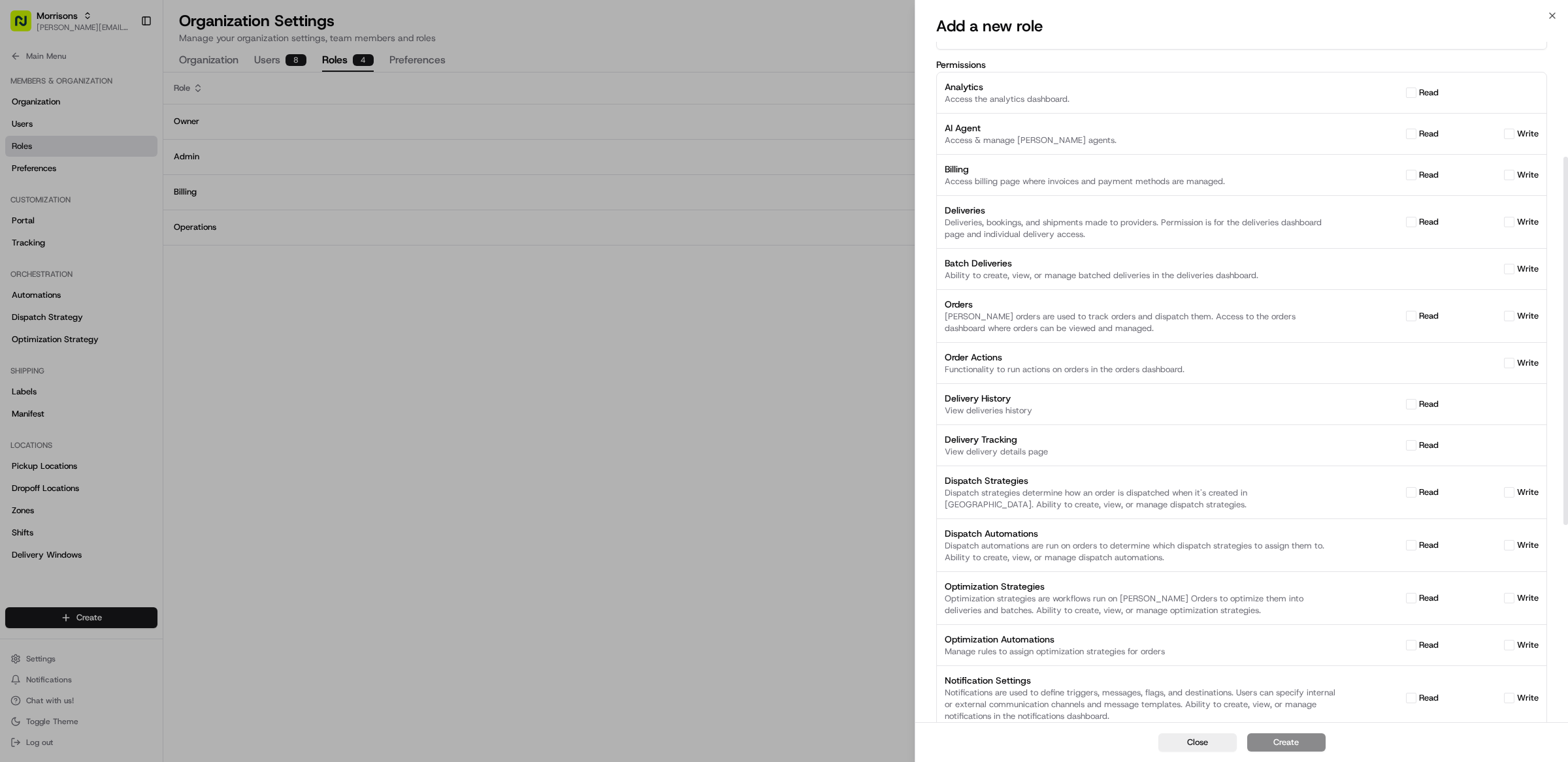
scroll to position [0, 0]
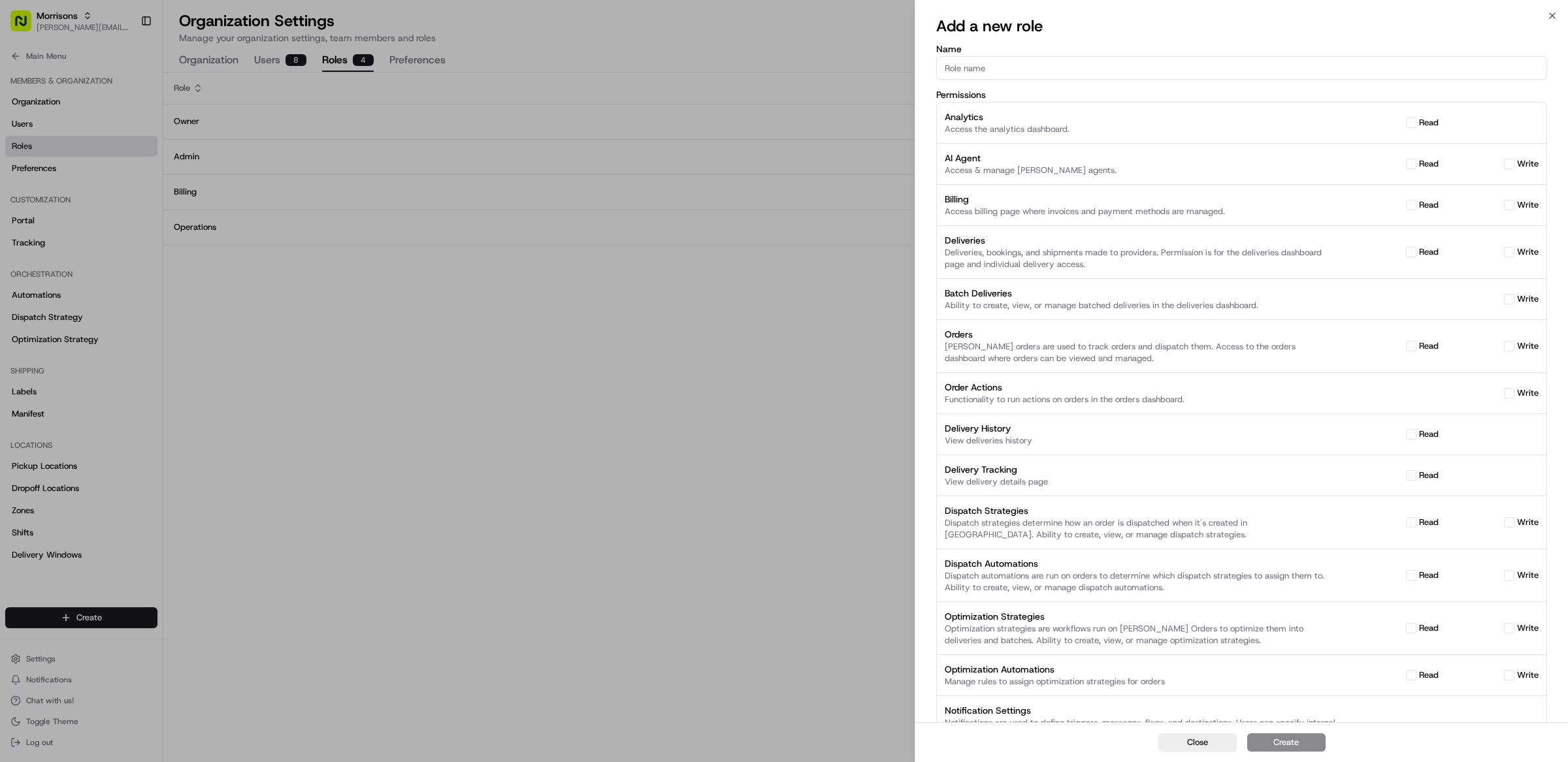
click at [1012, 66] on input "Name" at bounding box center [1241, 68] width 611 height 23
type input "Central Team"
drag, startPoint x: 1207, startPoint y: 751, endPoint x: 1199, endPoint y: 746, distance: 9.4
click at [1206, 751] on button "Close" at bounding box center [1197, 742] width 79 height 18
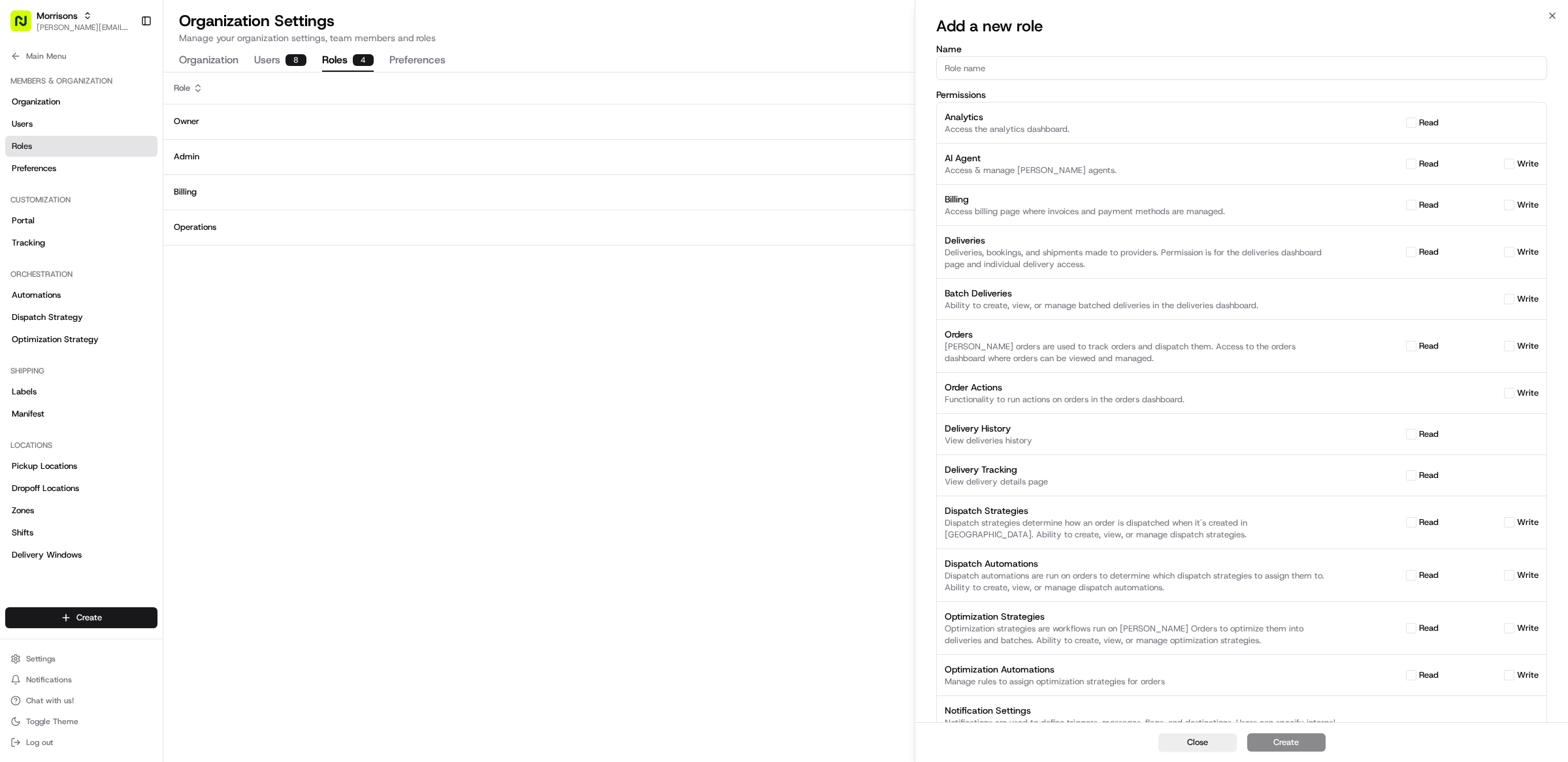
drag, startPoint x: 405, startPoint y: 410, endPoint x: 310, endPoint y: 342, distance: 116.8
click at [405, 410] on html "Morrisons matt@usenash.com Toggle Sidebar Orders Deliveries Providers Nash AI P…" at bounding box center [784, 381] width 1568 height 762
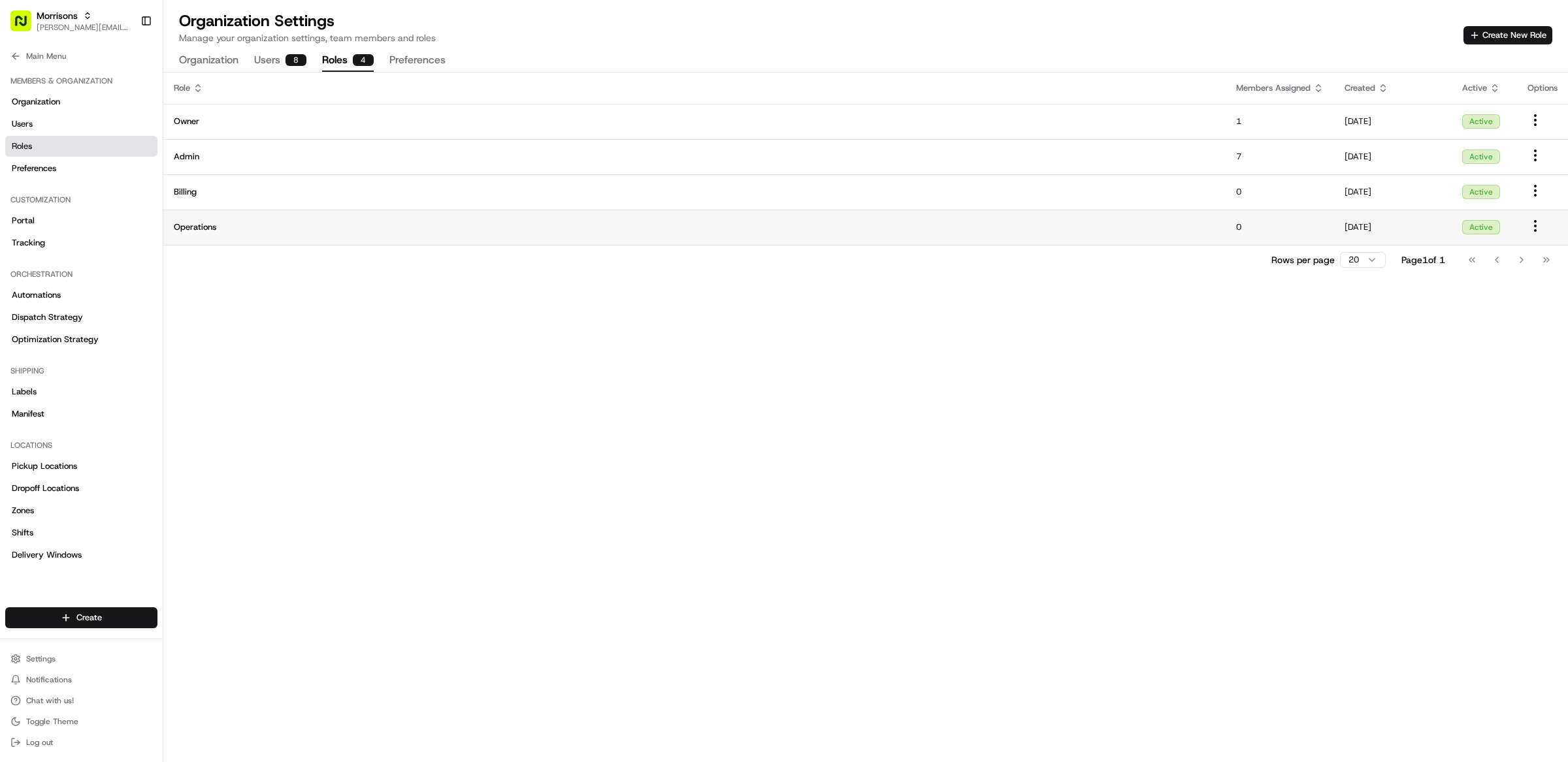
click at [224, 232] on span "Operations" at bounding box center [695, 228] width 1041 height 12
click at [729, 363] on div "Role Members Assigned Created Active Options Owner 1 08/12/2025 Active Admin 7 …" at bounding box center [866, 417] width 1405 height 689
click at [1509, 31] on button "Create New Role" at bounding box center [1507, 35] width 89 height 18
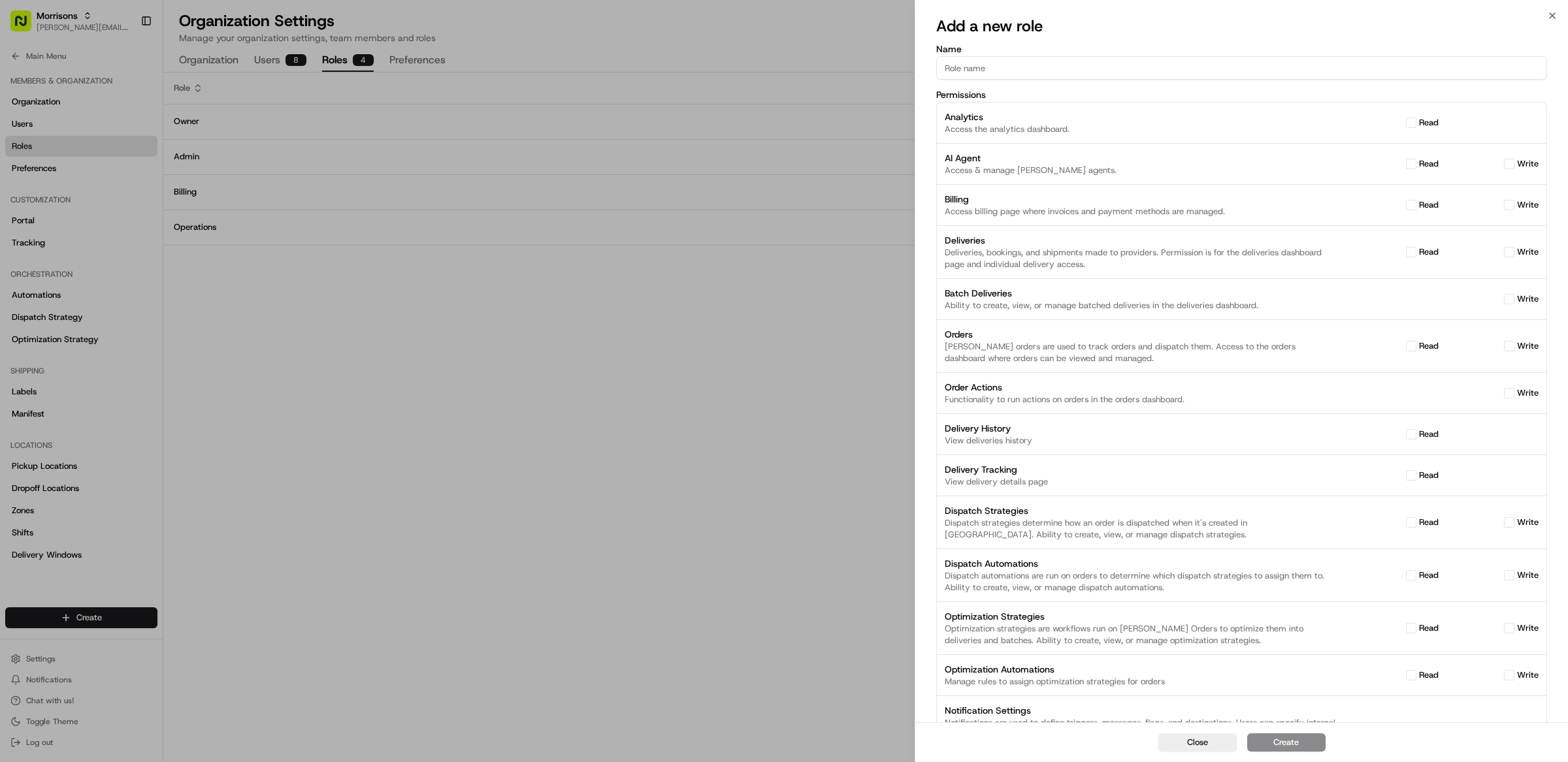
drag, startPoint x: 528, startPoint y: 370, endPoint x: 472, endPoint y: 367, distance: 56.1
click at [528, 371] on div at bounding box center [784, 381] width 1568 height 762
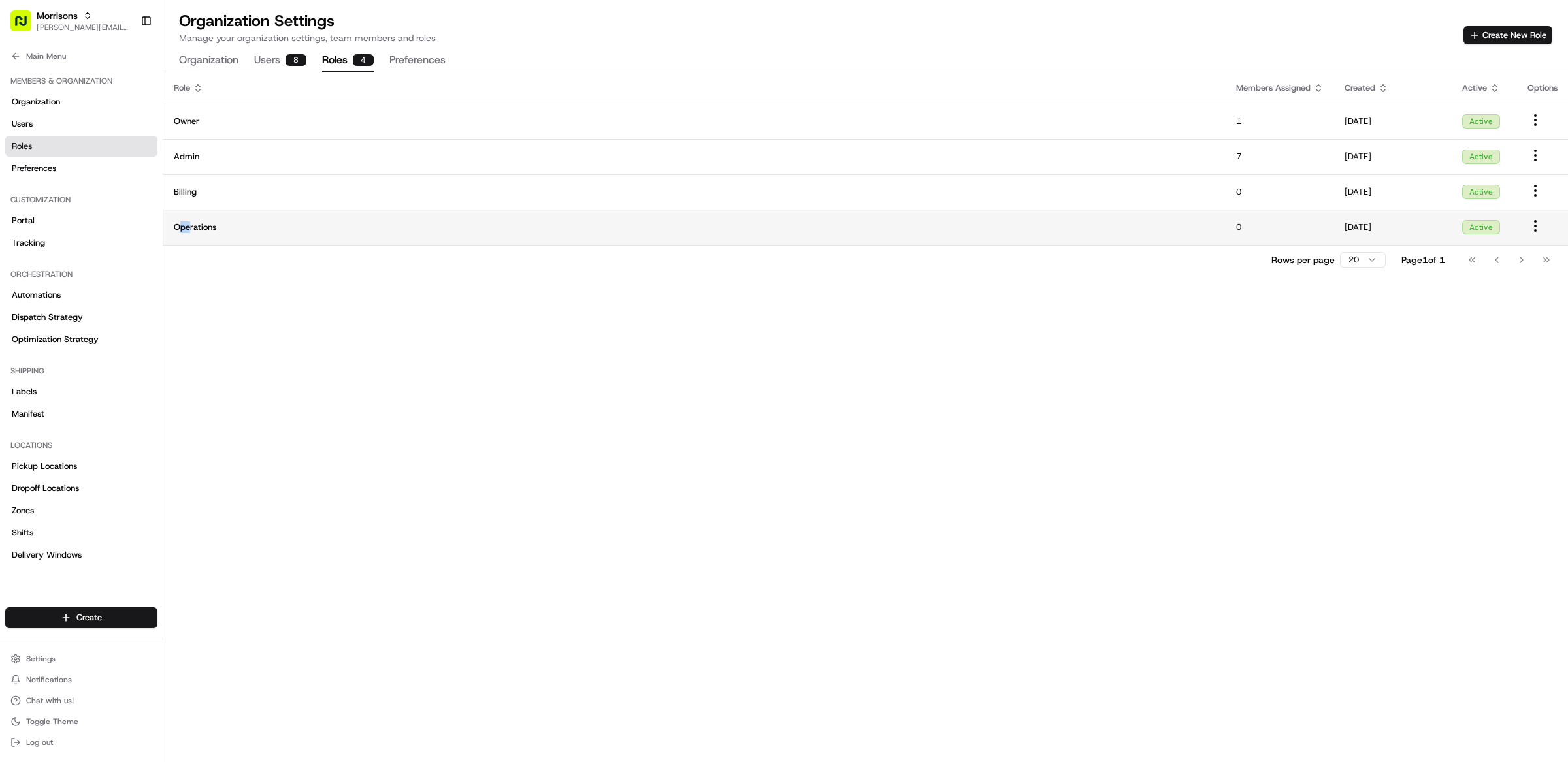
click at [178, 229] on span "Operations" at bounding box center [695, 228] width 1041 height 12
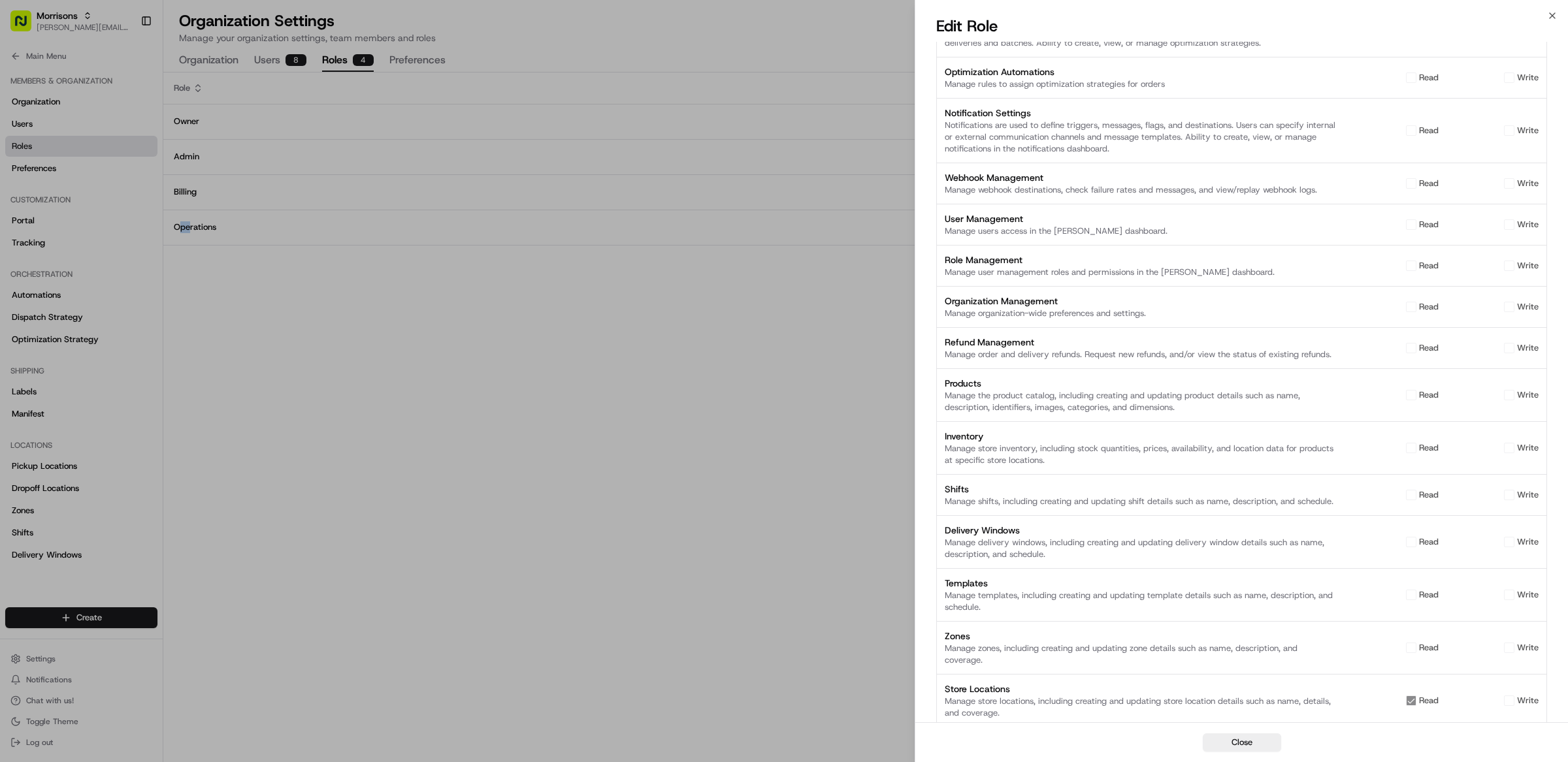
scroll to position [726, 0]
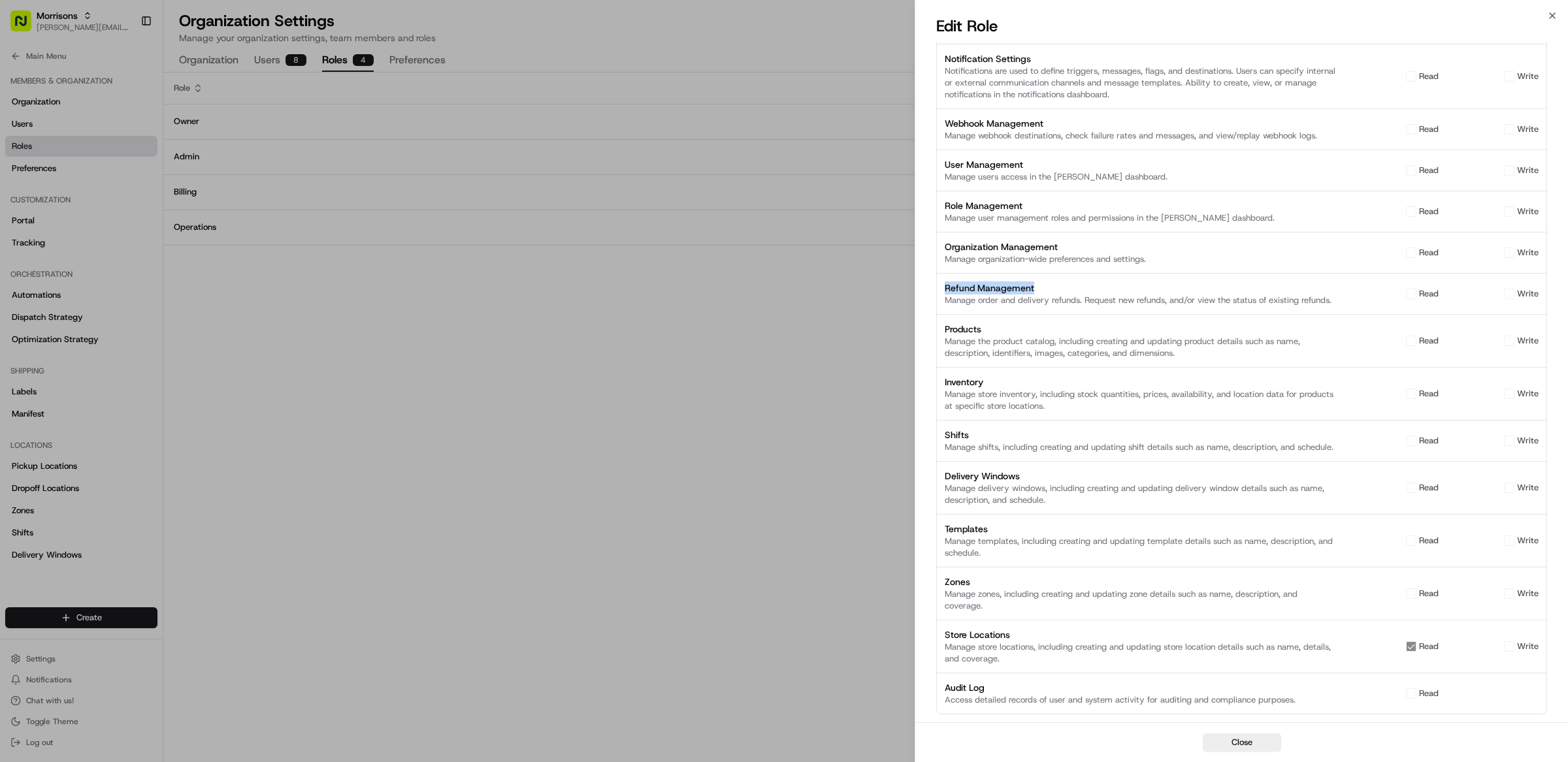
drag, startPoint x: 946, startPoint y: 275, endPoint x: 1048, endPoint y: 273, distance: 102.0
click at [1048, 281] on div "Refund Management" at bounding box center [1141, 287] width 392 height 13
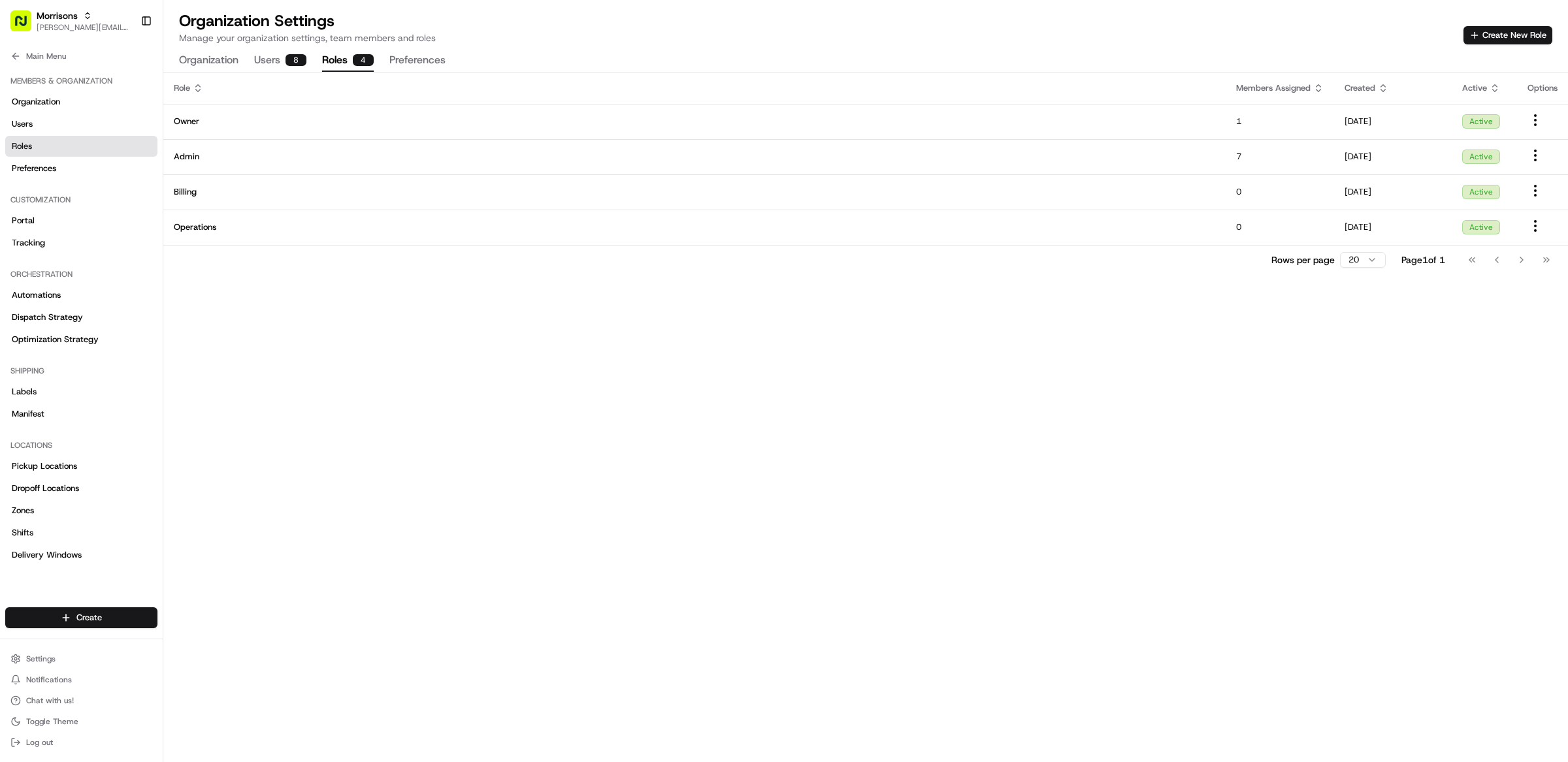
click at [624, 366] on div "Role Members Assigned Created Active Options Owner 1 08/12/2025 Active Admin 7 …" at bounding box center [866, 417] width 1405 height 689
click at [136, 281] on div "Orchestration" at bounding box center [81, 274] width 152 height 21
click at [679, 400] on div "Role Members Assigned Created Active Options Owner 1 08/12/2025 Active Admin 7 …" at bounding box center [866, 417] width 1405 height 689
click at [956, 408] on div "Role Members Assigned Created Active Options Owner 1 08/12/2025 Active Admin 7 …" at bounding box center [866, 417] width 1405 height 689
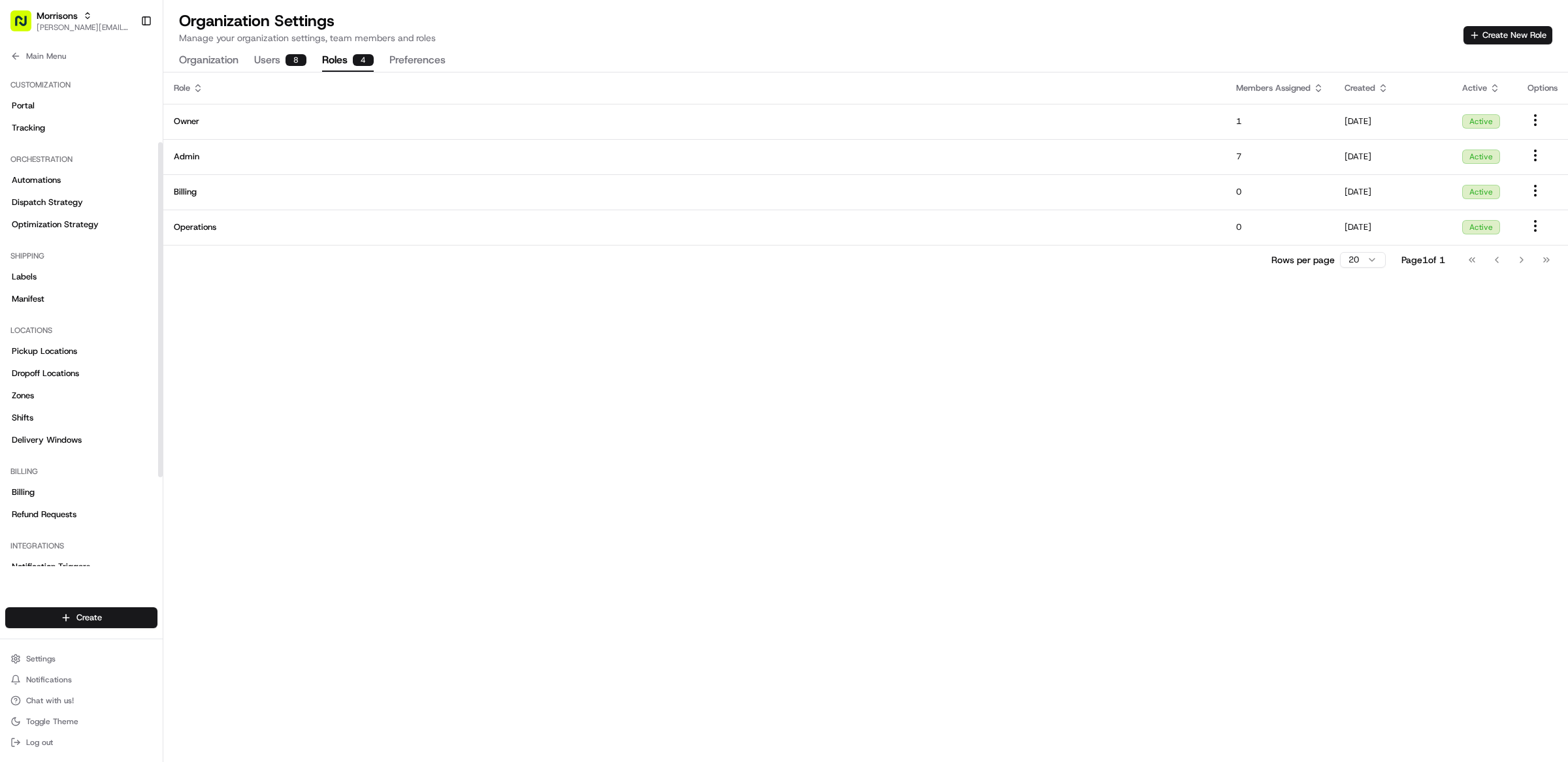
scroll to position [249, 0]
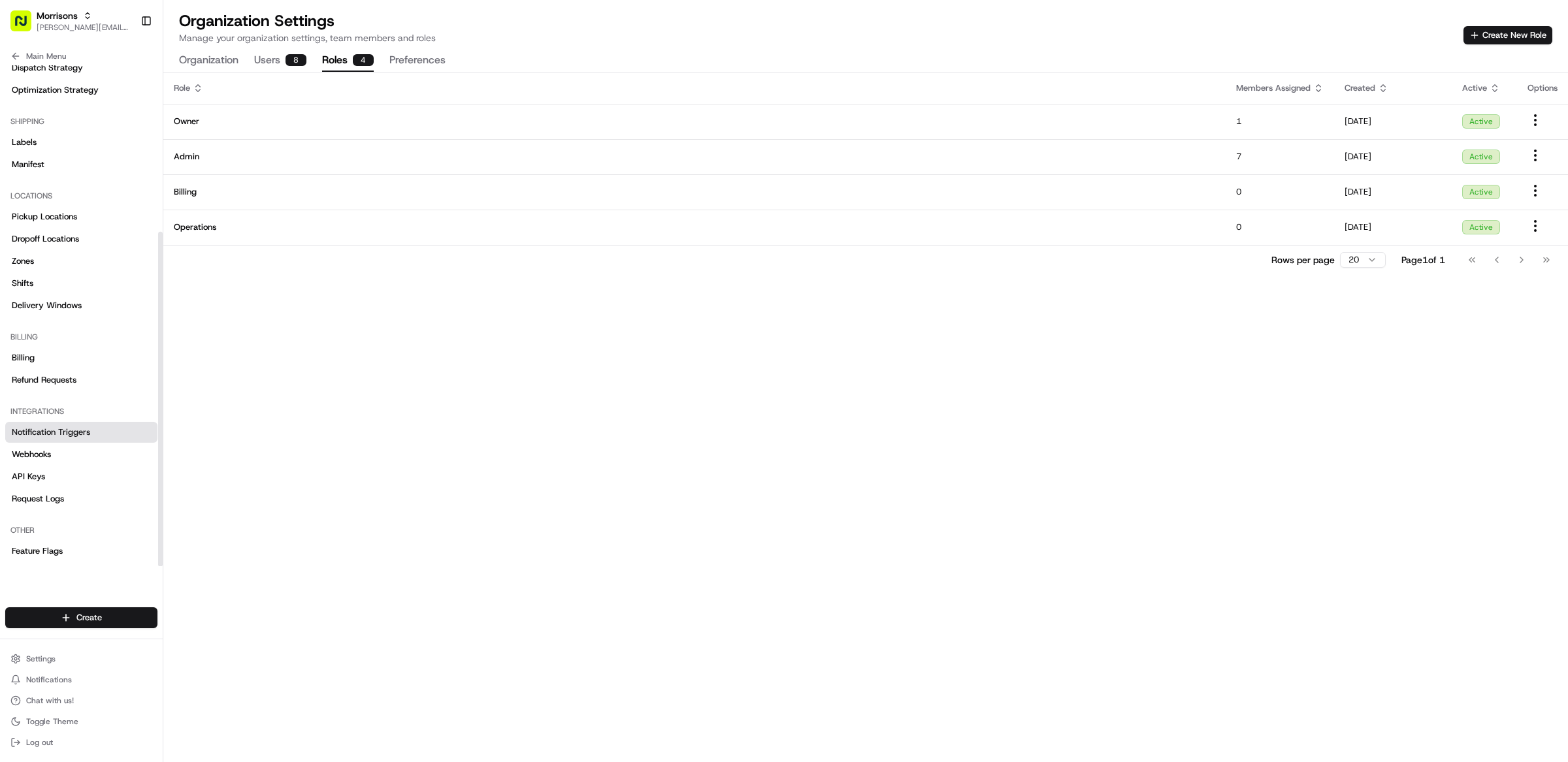
click at [102, 437] on link "Notification Triggers" at bounding box center [81, 432] width 152 height 21
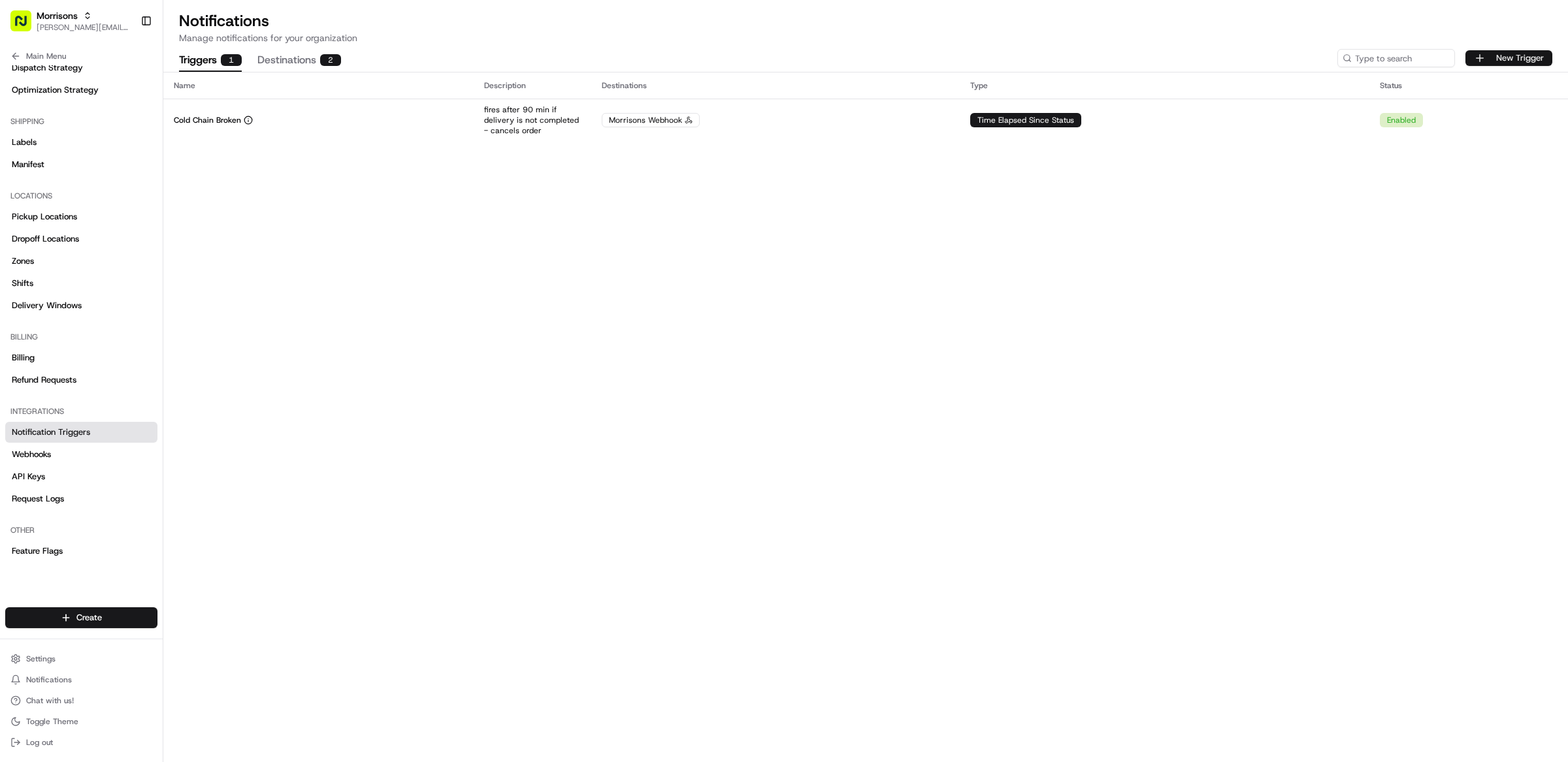
click at [1495, 59] on button "New Trigger" at bounding box center [1509, 58] width 87 height 16
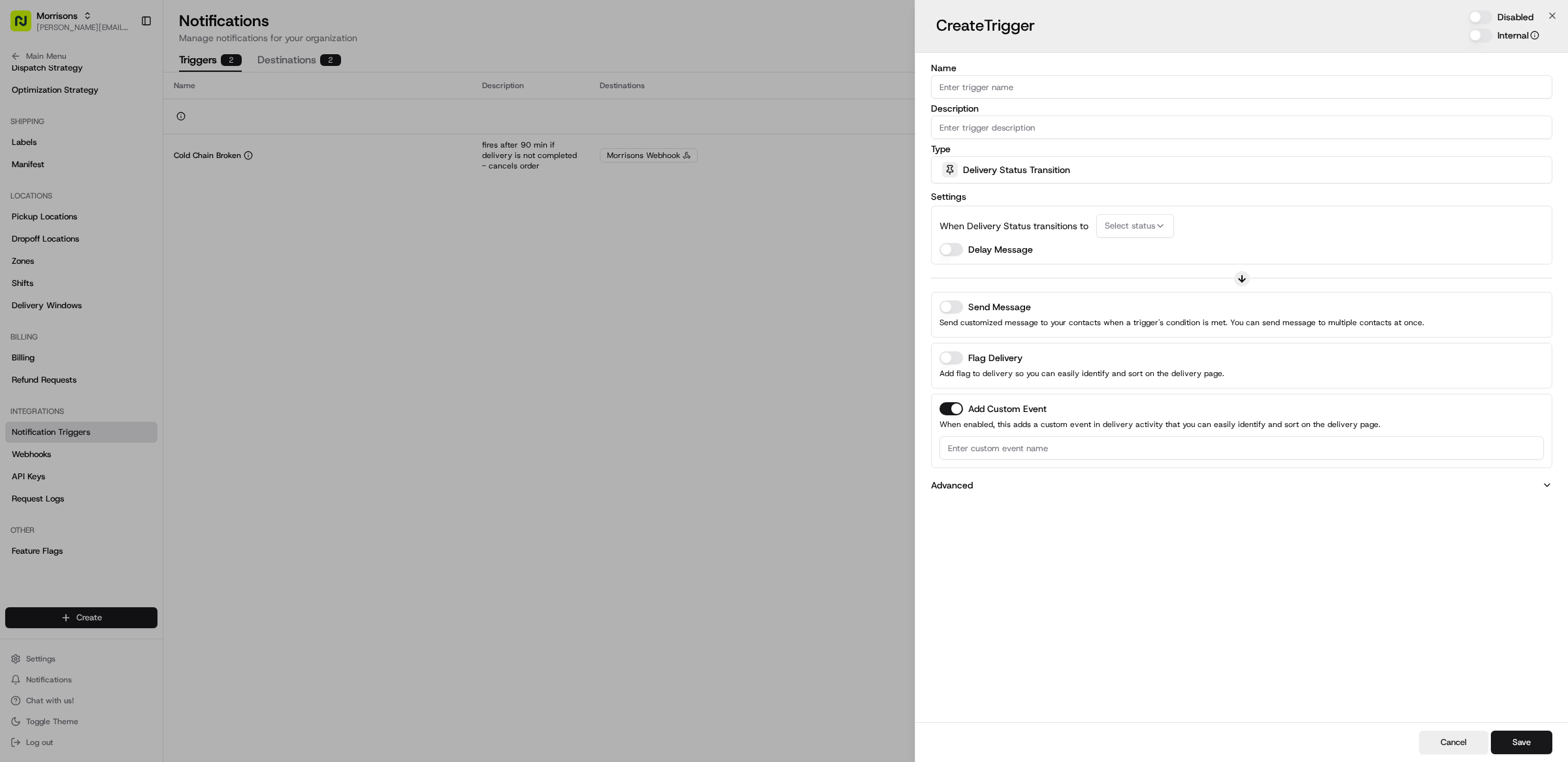
click at [1021, 89] on input "Name" at bounding box center [1241, 87] width 621 height 23
type input "Order arriving now"
click at [1025, 132] on input "Description" at bounding box center [1241, 126] width 621 height 23
paste input "Sent to customer when delivery is arriving to their location"
type input "Sent to customer when delivery is arriving to their location"
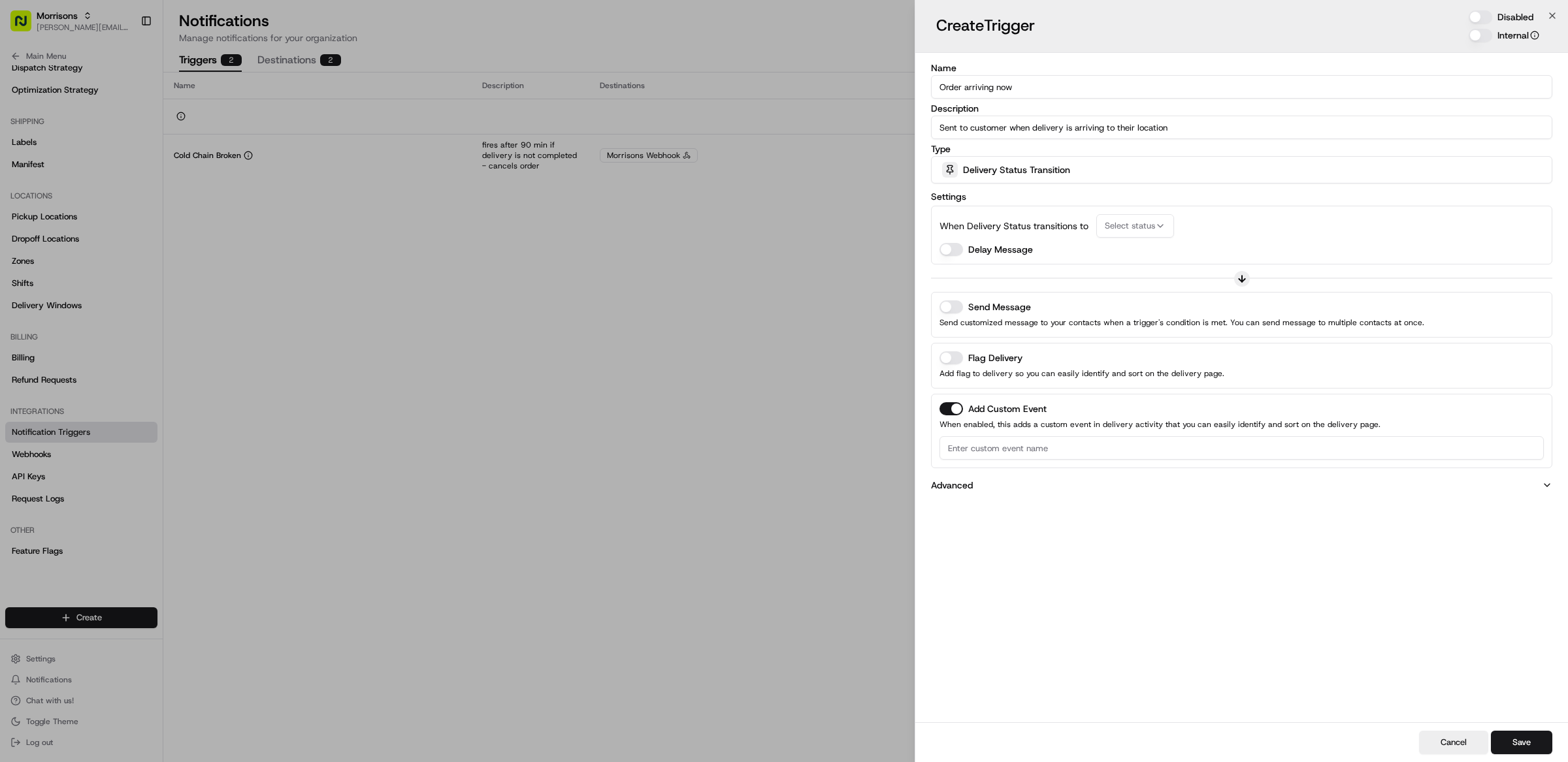
click at [1126, 231] on span "Select status" at bounding box center [1130, 226] width 50 height 12
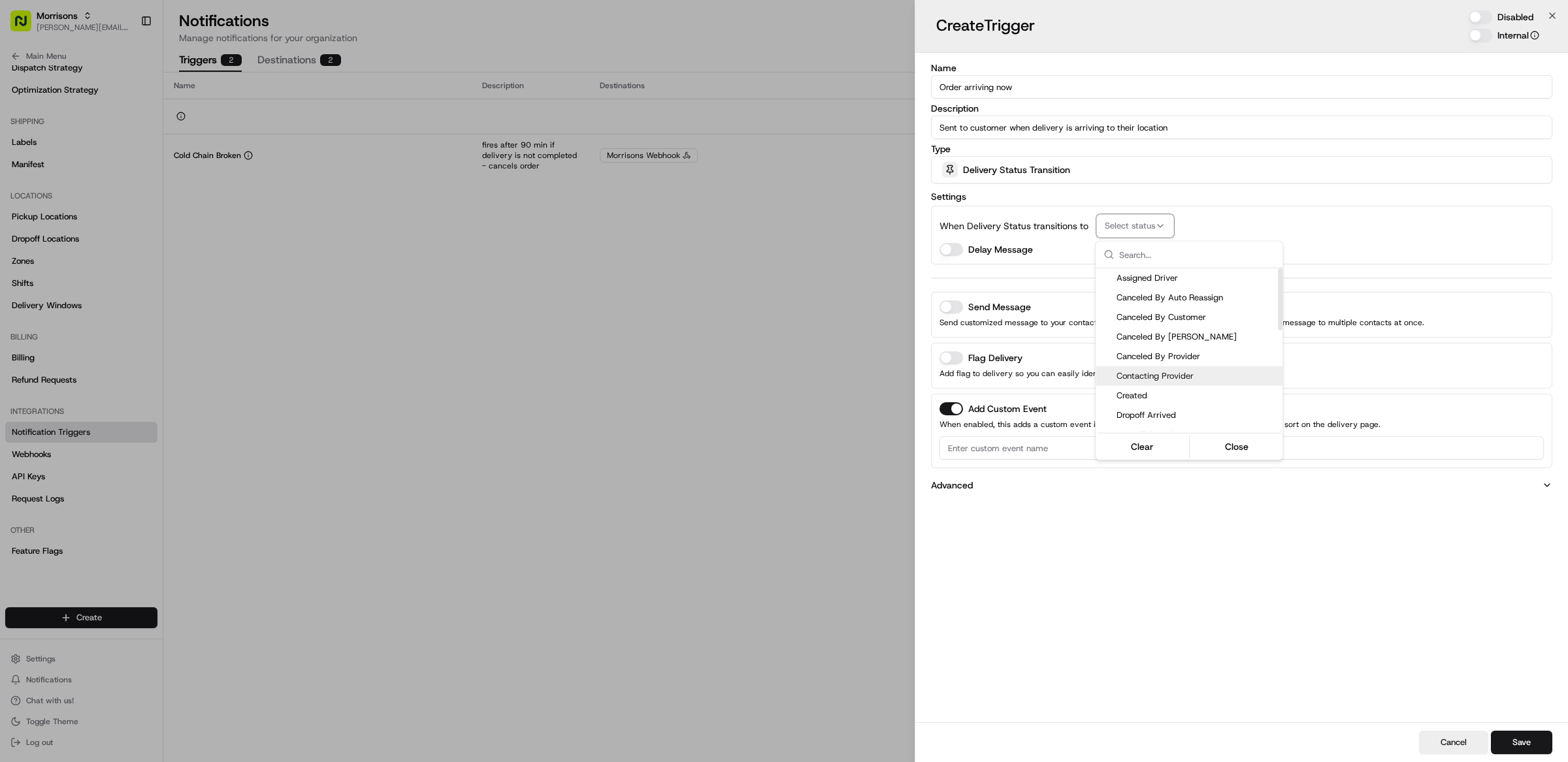
scroll to position [3, 0]
click at [1184, 413] on span "Dropoff Arrived" at bounding box center [1197, 412] width 161 height 12
click at [1026, 278] on div at bounding box center [784, 381] width 1568 height 762
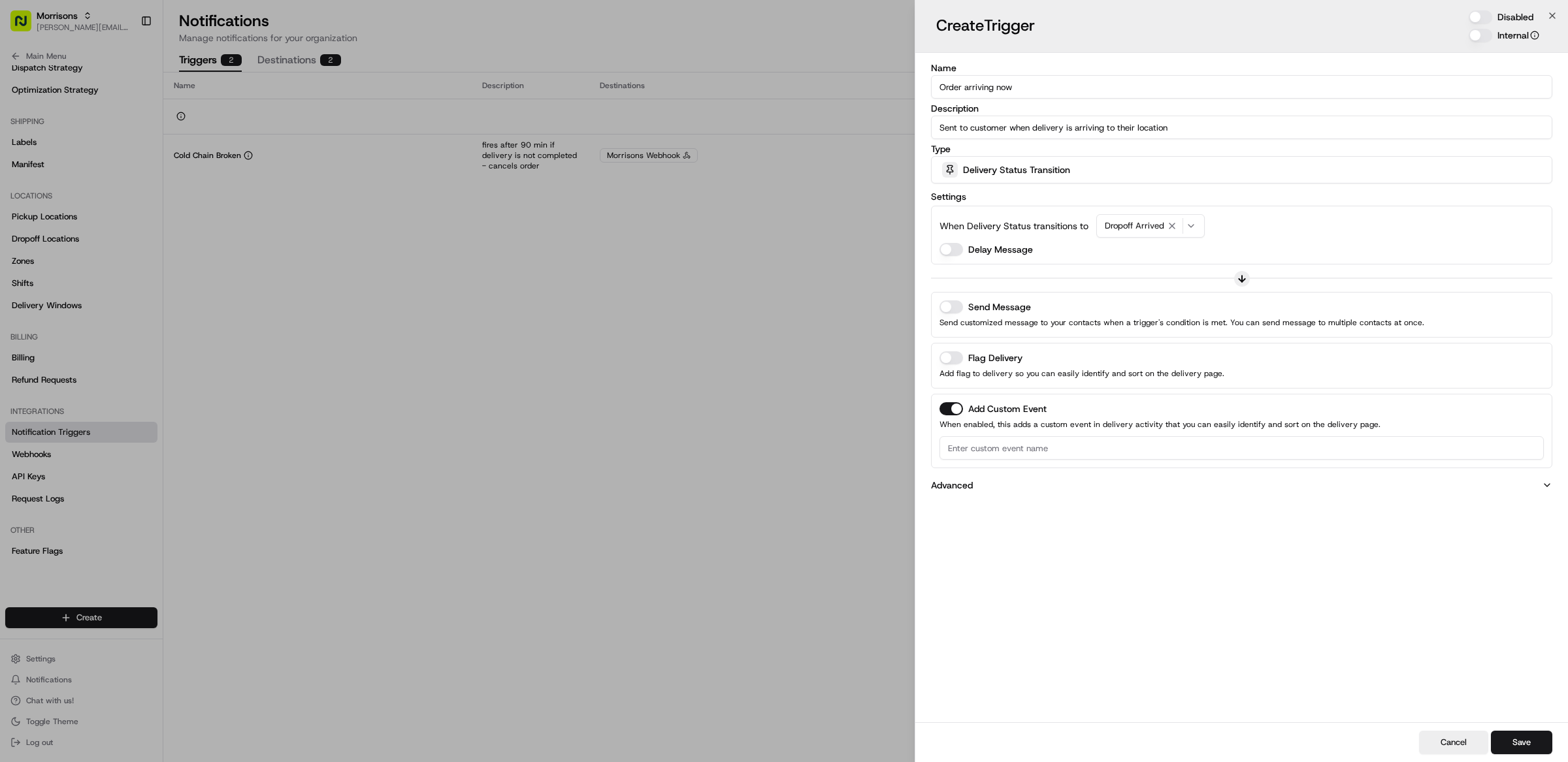
click at [947, 308] on button "Send Message" at bounding box center [951, 307] width 23 height 13
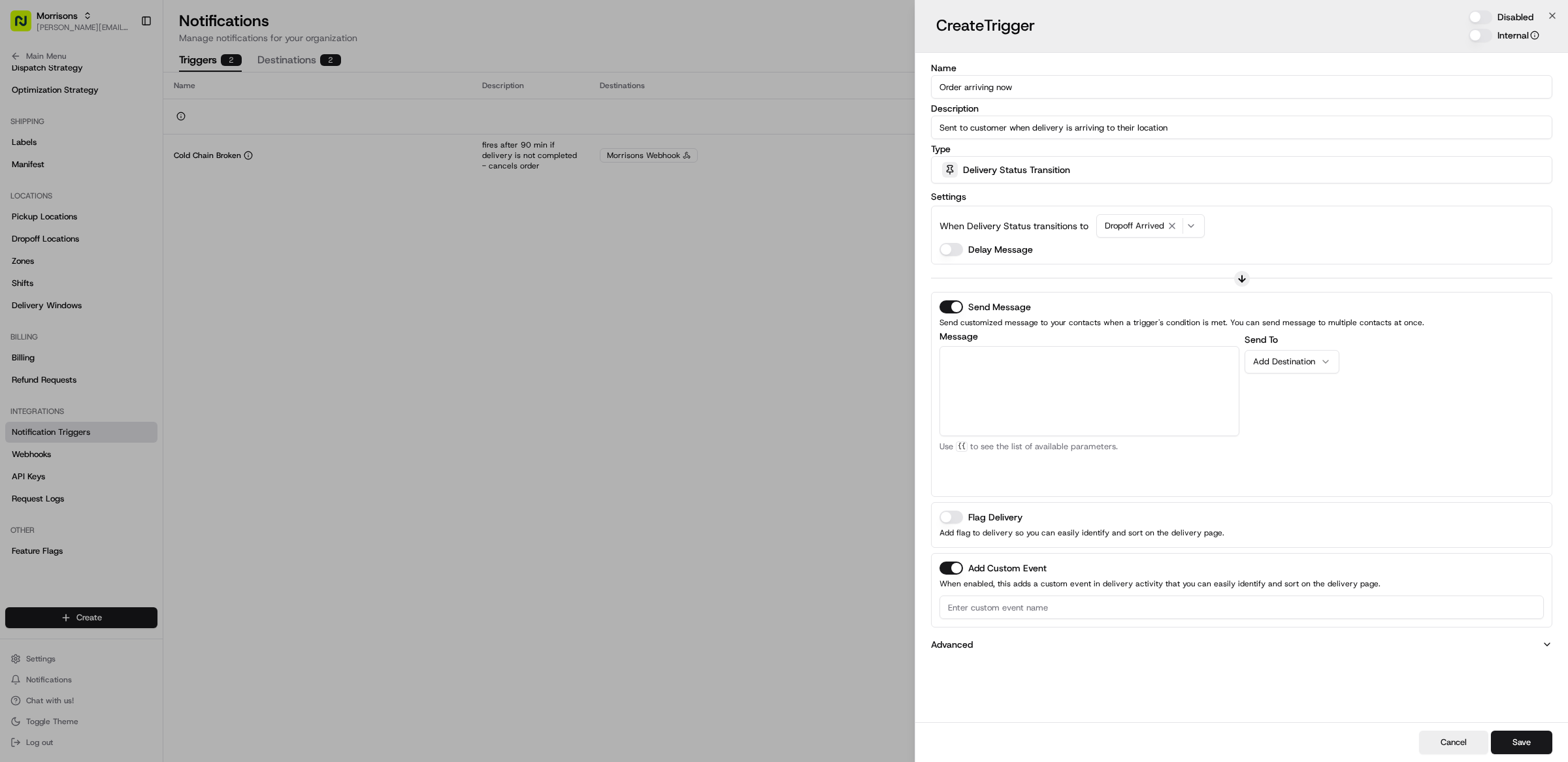
click at [1089, 383] on textarea "Message" at bounding box center [1090, 391] width 300 height 90
paste textarea "Your Morrisons Now order will be arriving soon. Please rate your driver {{custo…"
click at [1390, 427] on div "Send To Add Destination" at bounding box center [1395, 410] width 300 height 157
click at [1294, 358] on div "Add Destination" at bounding box center [1287, 362] width 68 height 12
click at [1080, 397] on textarea "Your Morrisons Now order will be arriving soon. Please rate your driver {{custo…" at bounding box center [1090, 392] width 300 height 90
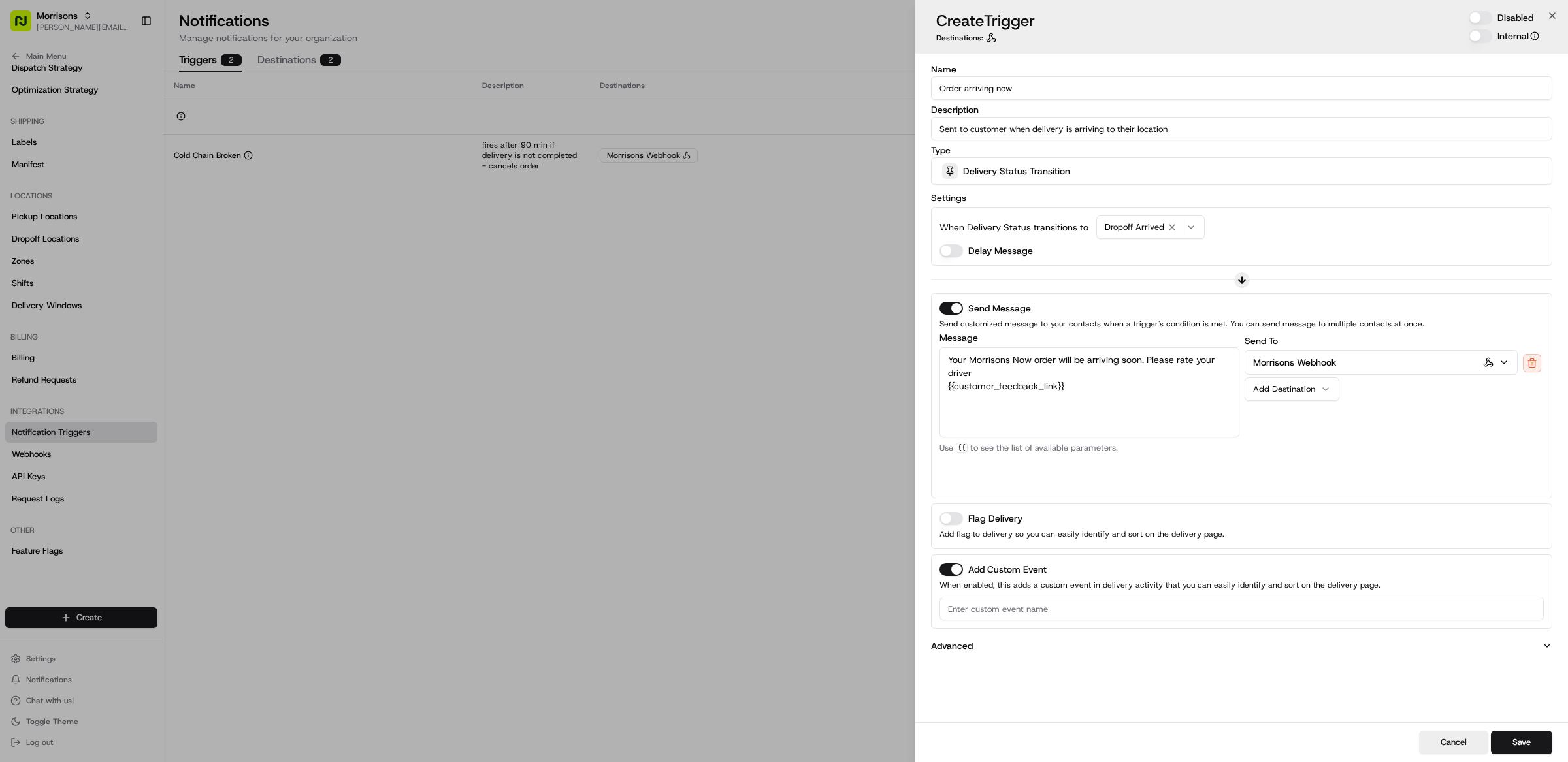
click at [1338, 365] on button "Morrisons Webhook" at bounding box center [1382, 362] width 273 height 23
click at [1539, 363] on button at bounding box center [1532, 363] width 18 height 18
click at [1290, 361] on div "Add Destination" at bounding box center [1287, 362] width 68 height 12
click at [1079, 392] on textarea "Your Morrisons Now order will be arriving soon. Please rate your driver {{custo…" at bounding box center [1090, 392] width 300 height 90
click at [1070, 388] on textarea "Your Morrisons Now order will be arriving soon. Please rate your driver {{custo…" at bounding box center [1090, 392] width 300 height 90
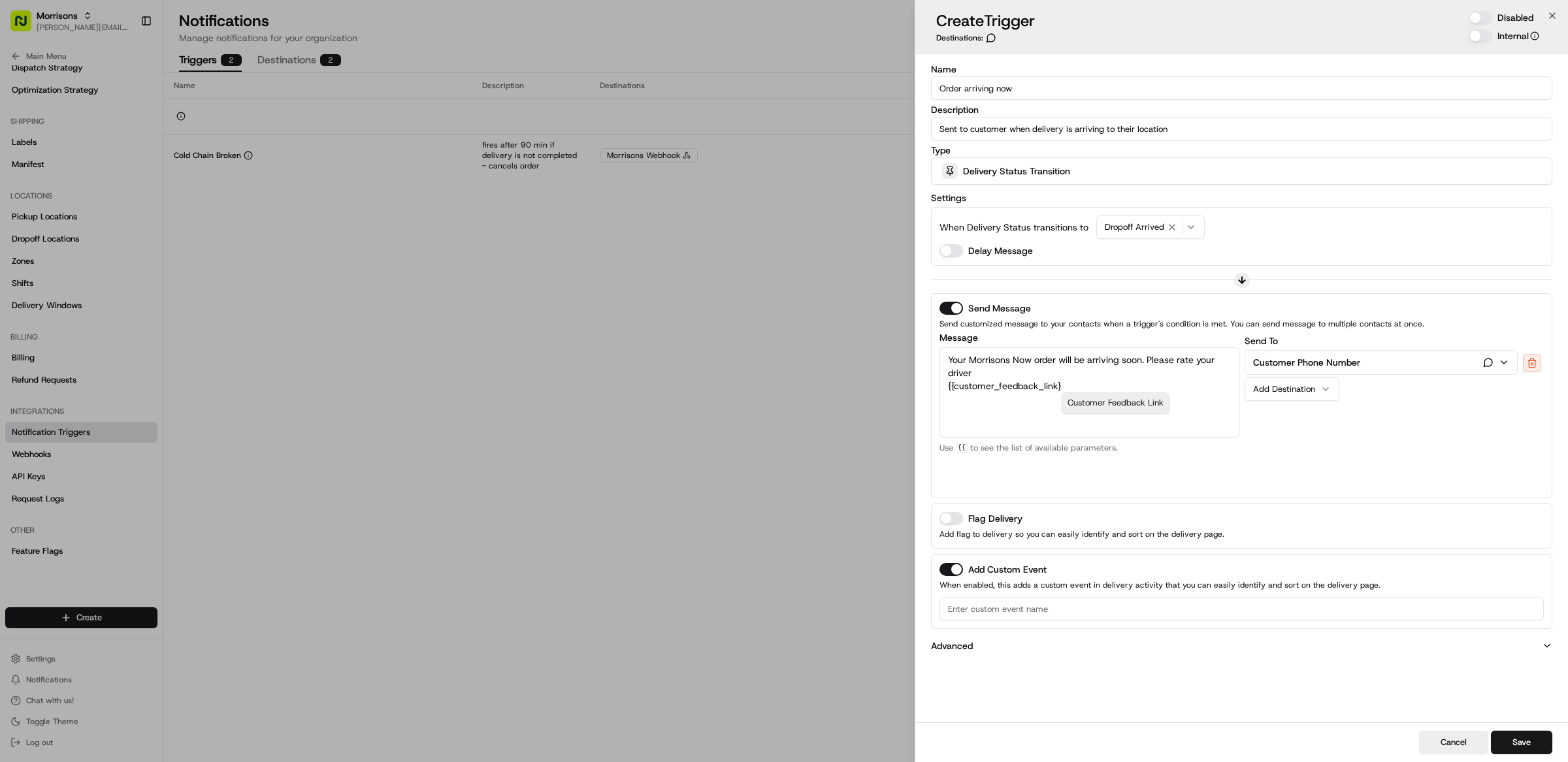
click at [1110, 405] on div "Customer Feedback Link" at bounding box center [1115, 403] width 107 height 20
type textarea "Your Morrisons Now order will be arriving soon. Please rate your driver {{custo…"
click at [1363, 471] on div "Send To Customer Phone Number Add Destination" at bounding box center [1395, 411] width 300 height 157
click at [1031, 610] on input at bounding box center [1242, 608] width 605 height 23
paste input "Order arriving now notification sent"
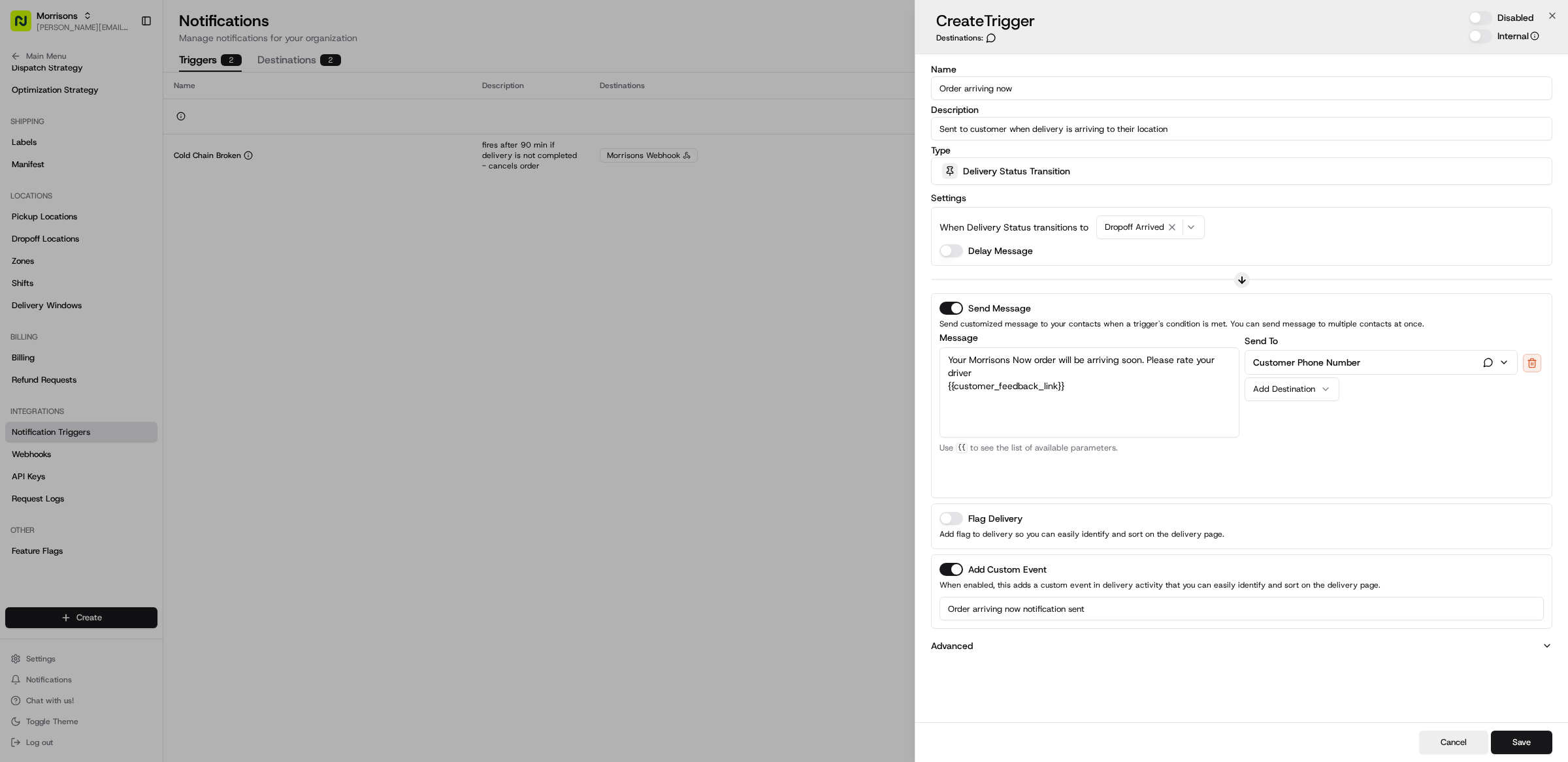
type input "Order arriving now notification sent"
click at [1297, 655] on div "Advanced" at bounding box center [1241, 645] width 621 height 23
click at [1524, 736] on button "Save" at bounding box center [1521, 742] width 62 height 23
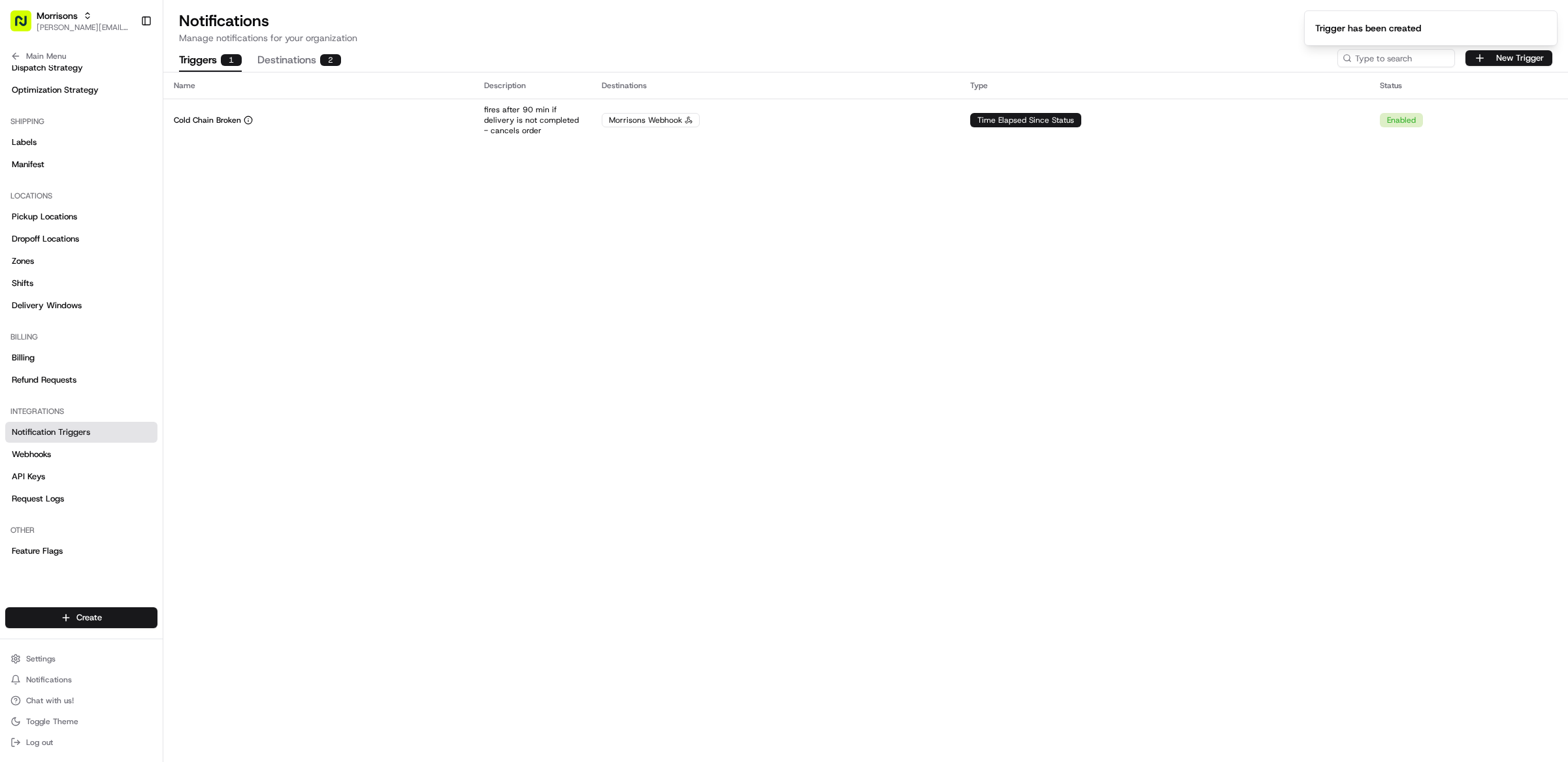
click at [1167, 400] on div "Name Description Destinations Type Status Cold Chain Broken fires after 90 min …" at bounding box center [866, 417] width 1405 height 689
